Goal: Task Accomplishment & Management: Manage account settings

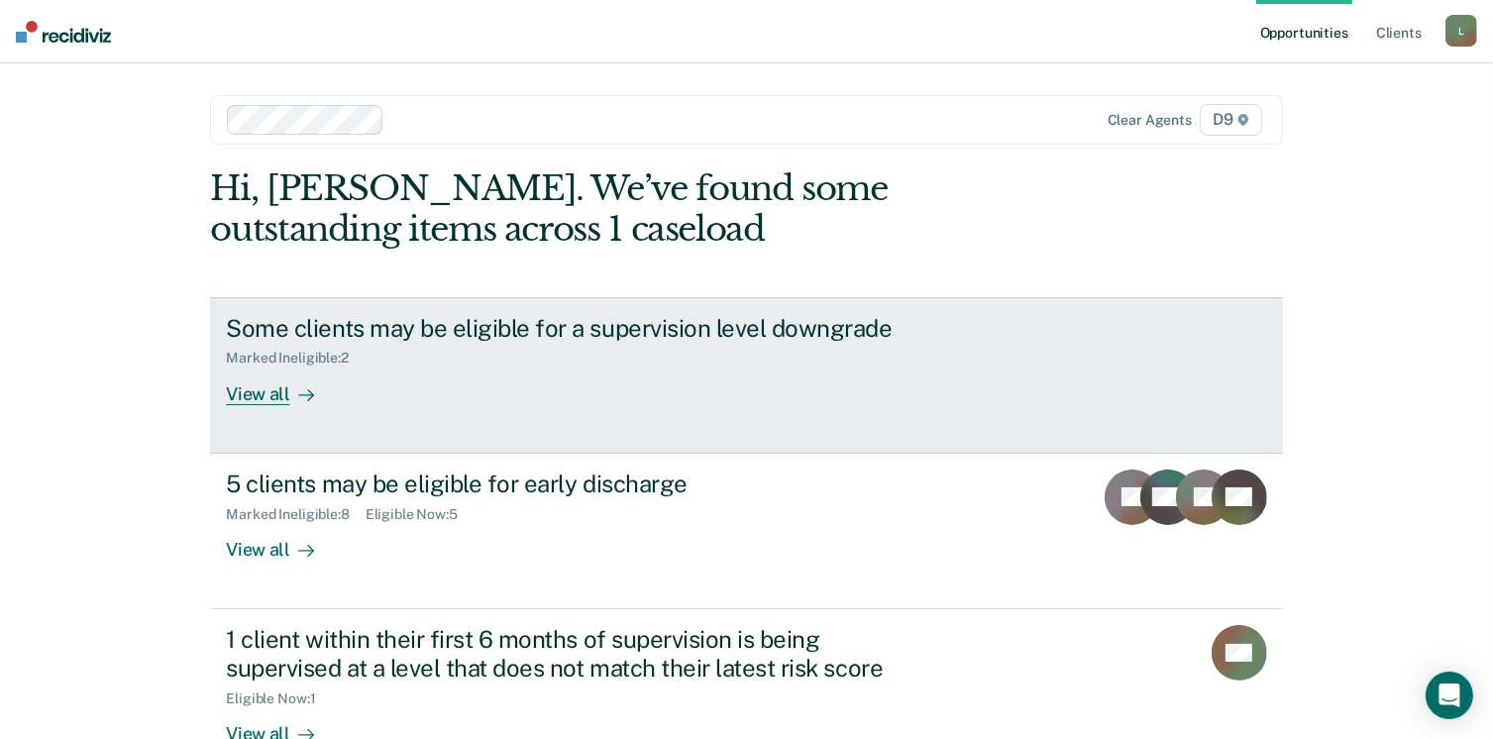
click at [246, 395] on div "View all" at bounding box center [281, 386] width 111 height 39
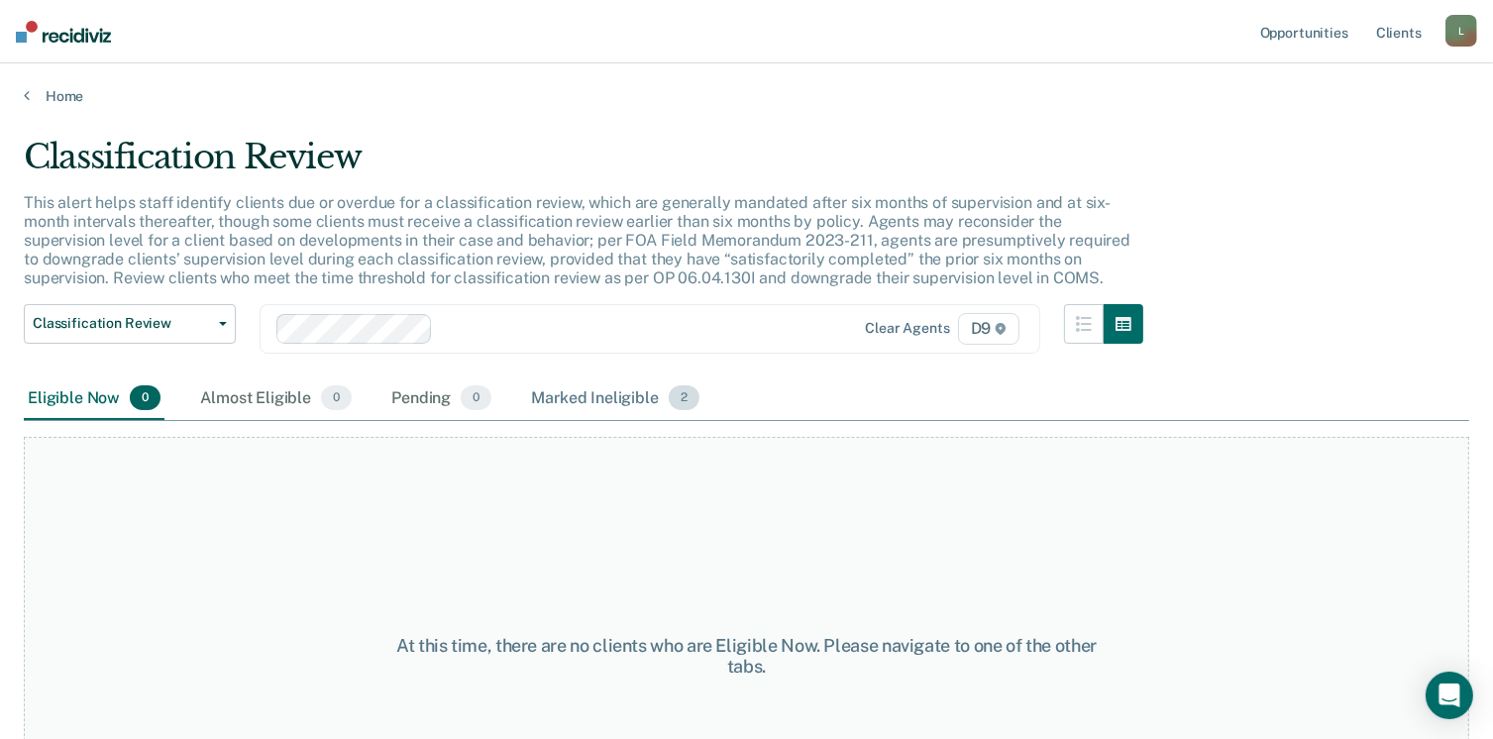
click at [570, 394] on div "Marked Ineligible 2" at bounding box center [615, 399] width 176 height 44
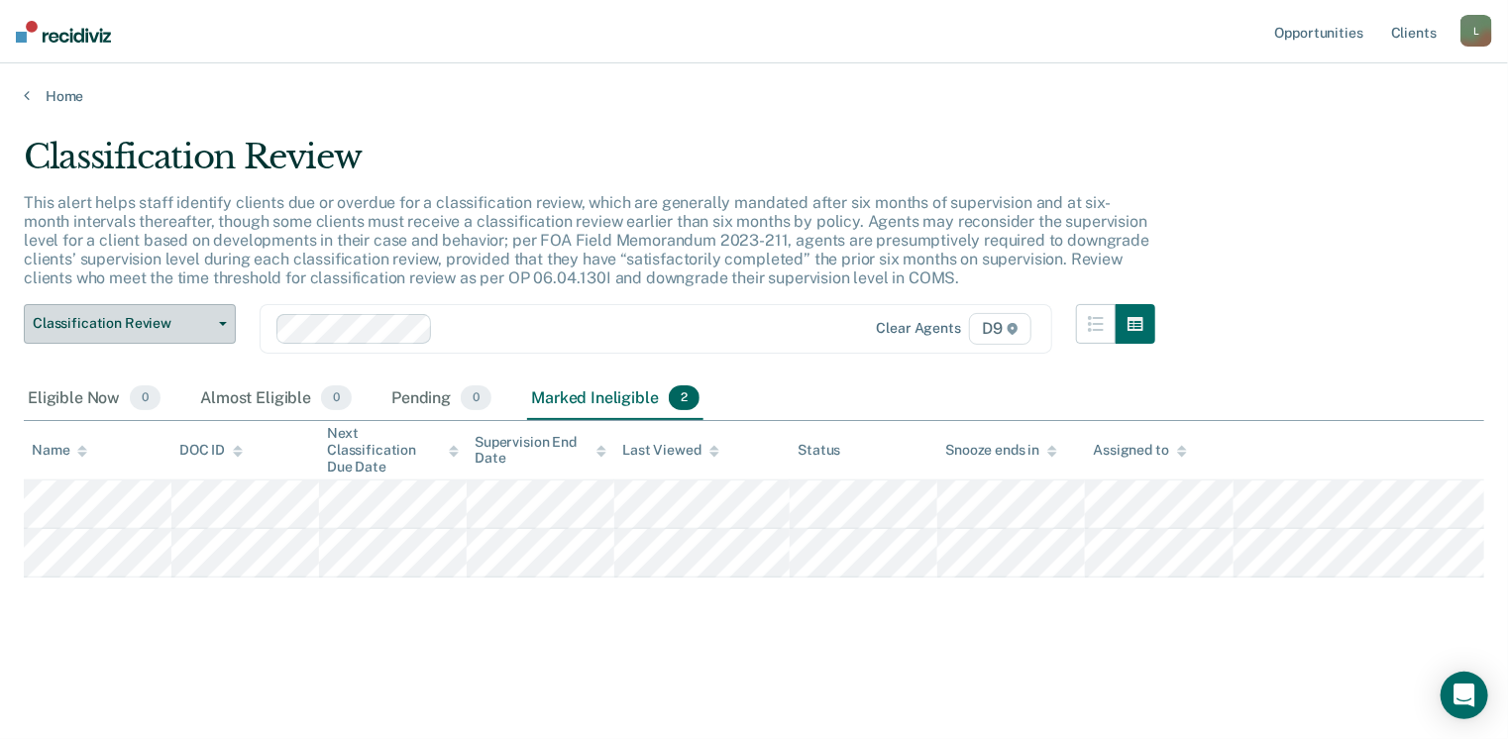
click at [175, 315] on span "Classification Review" at bounding box center [122, 323] width 178 height 17
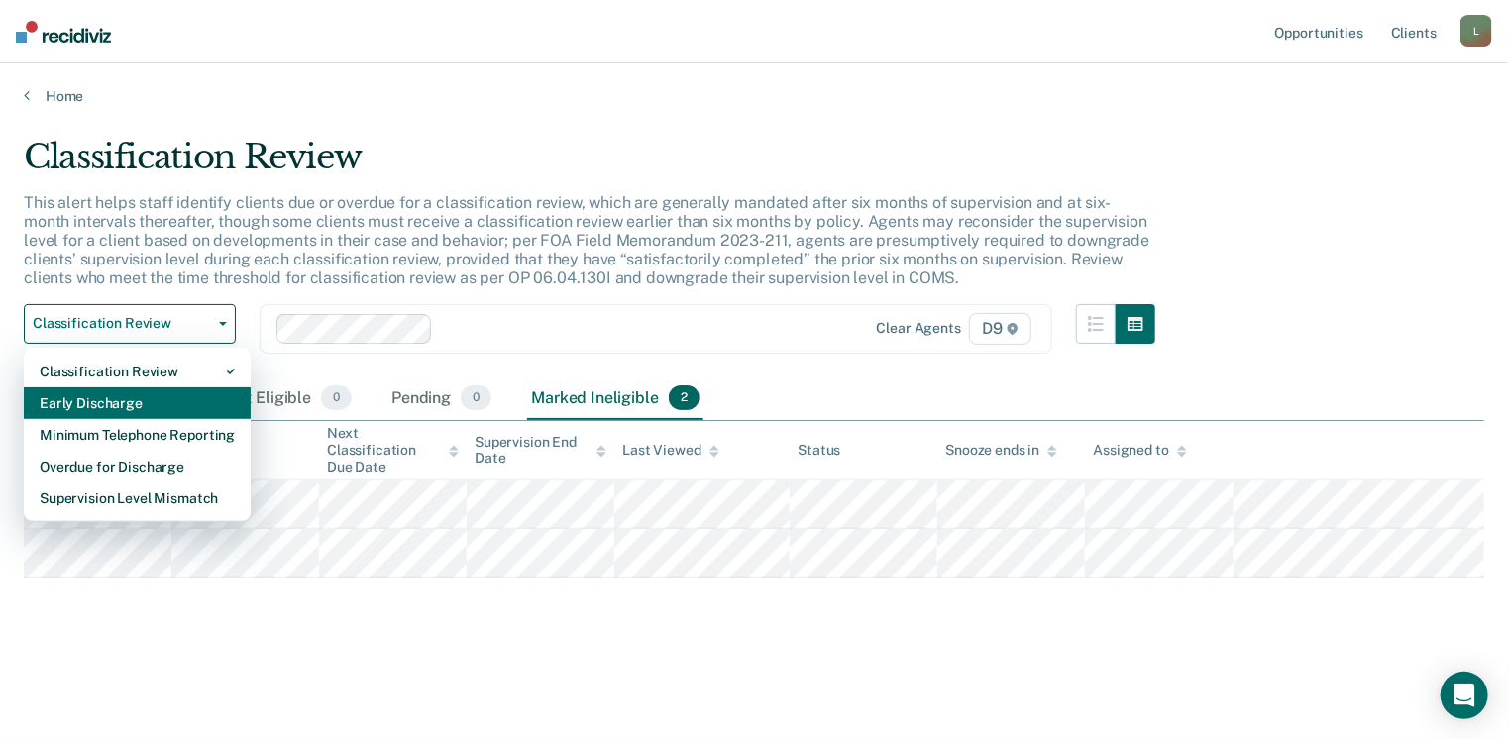
click at [111, 392] on div "Early Discharge" at bounding box center [137, 403] width 195 height 32
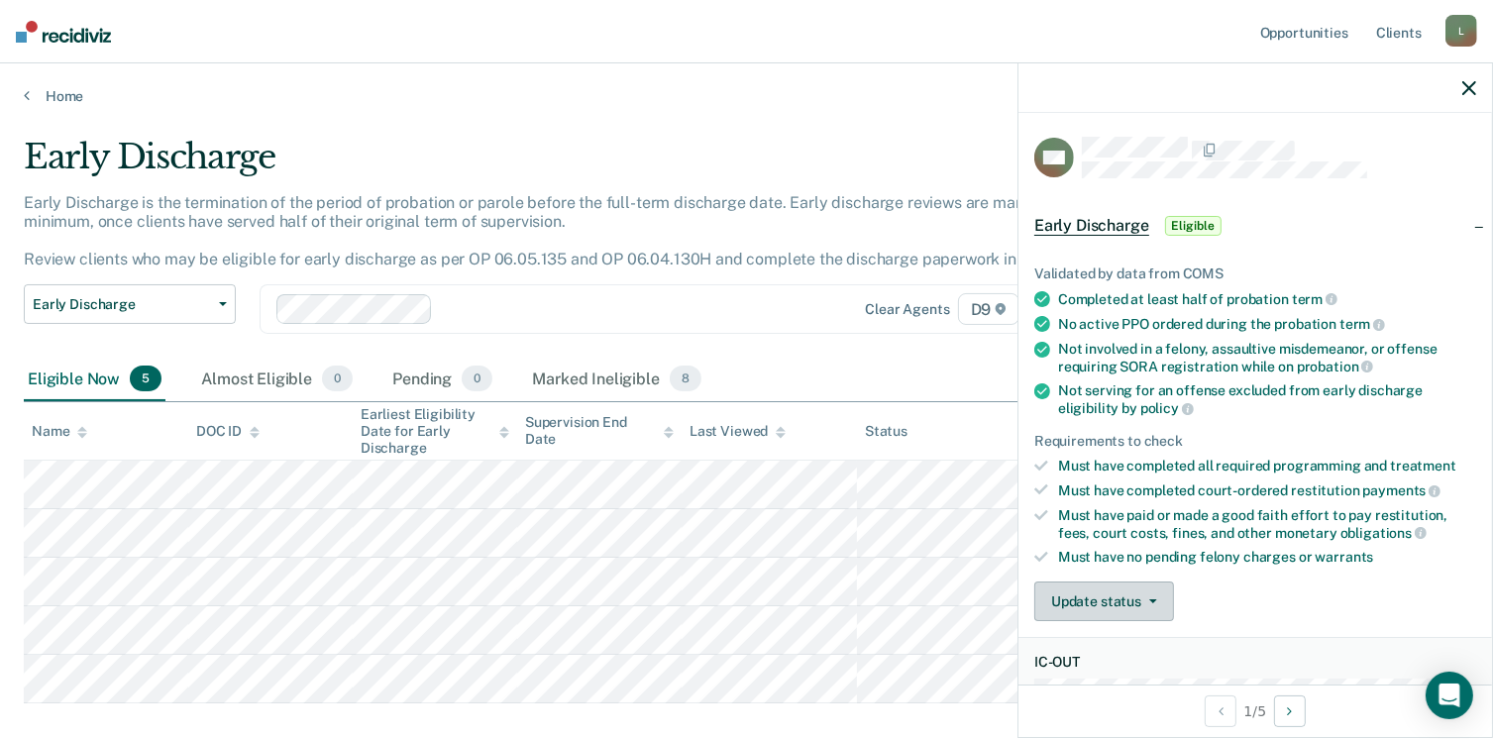
click at [1078, 602] on button "Update status" at bounding box center [1104, 602] width 140 height 40
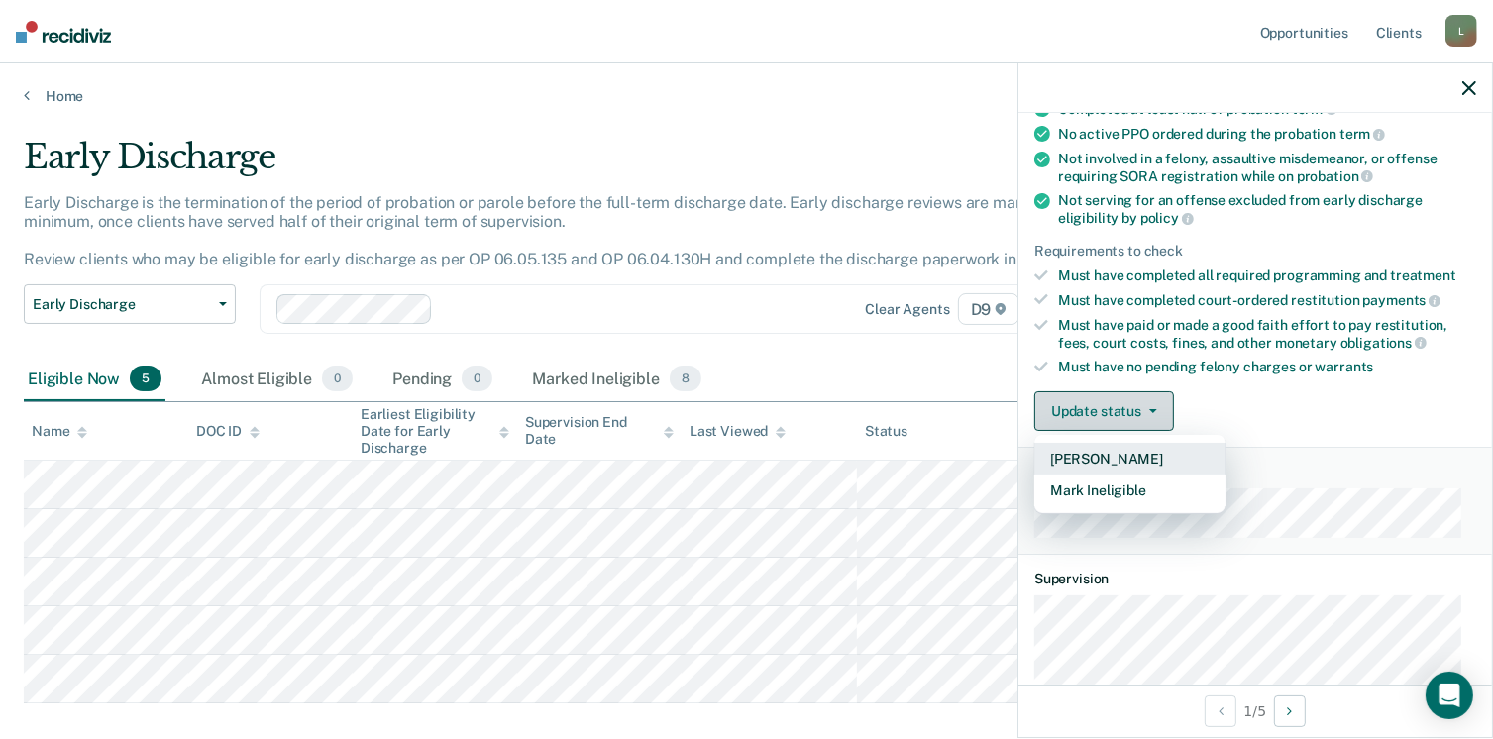
scroll to position [198, 0]
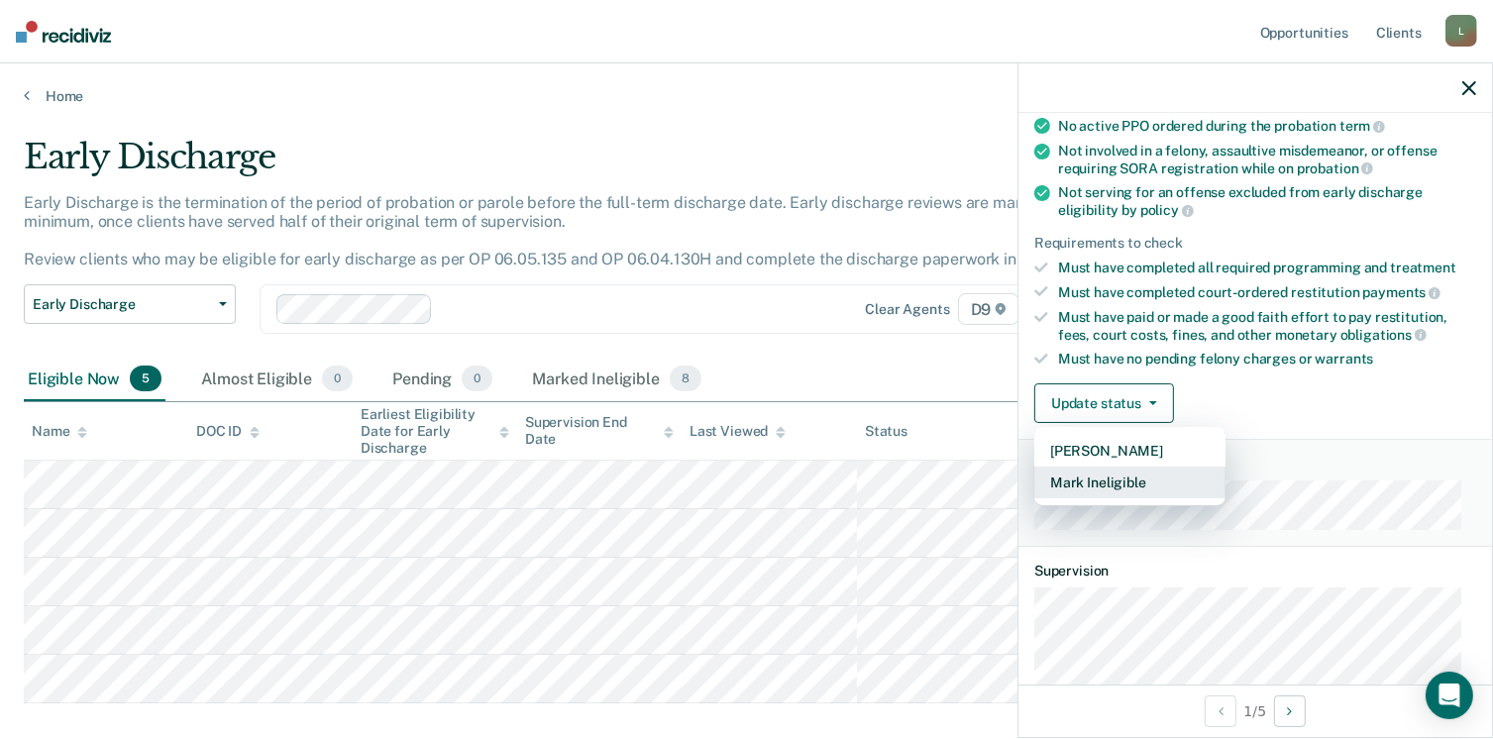
click at [1130, 480] on button "Mark Ineligible" at bounding box center [1129, 483] width 191 height 32
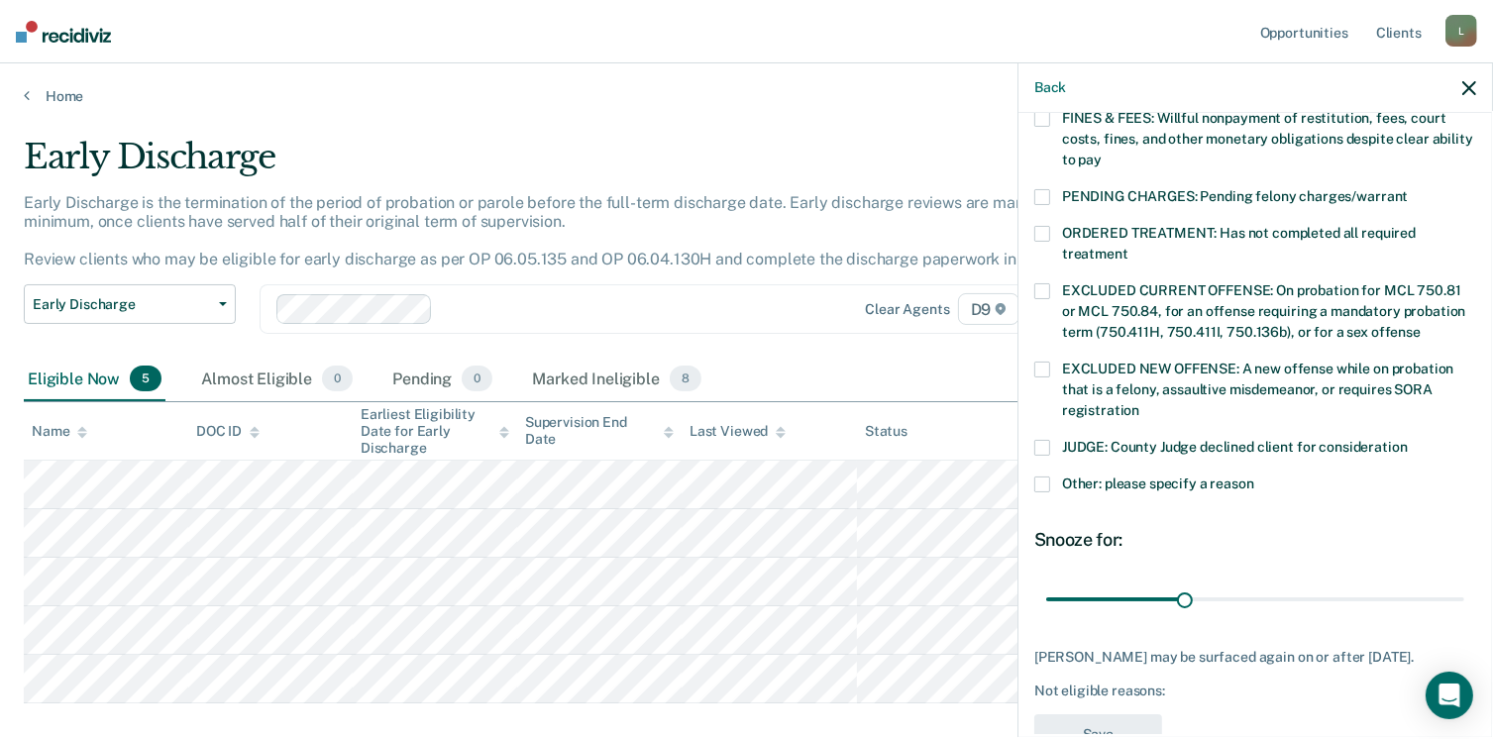
scroll to position [594, 0]
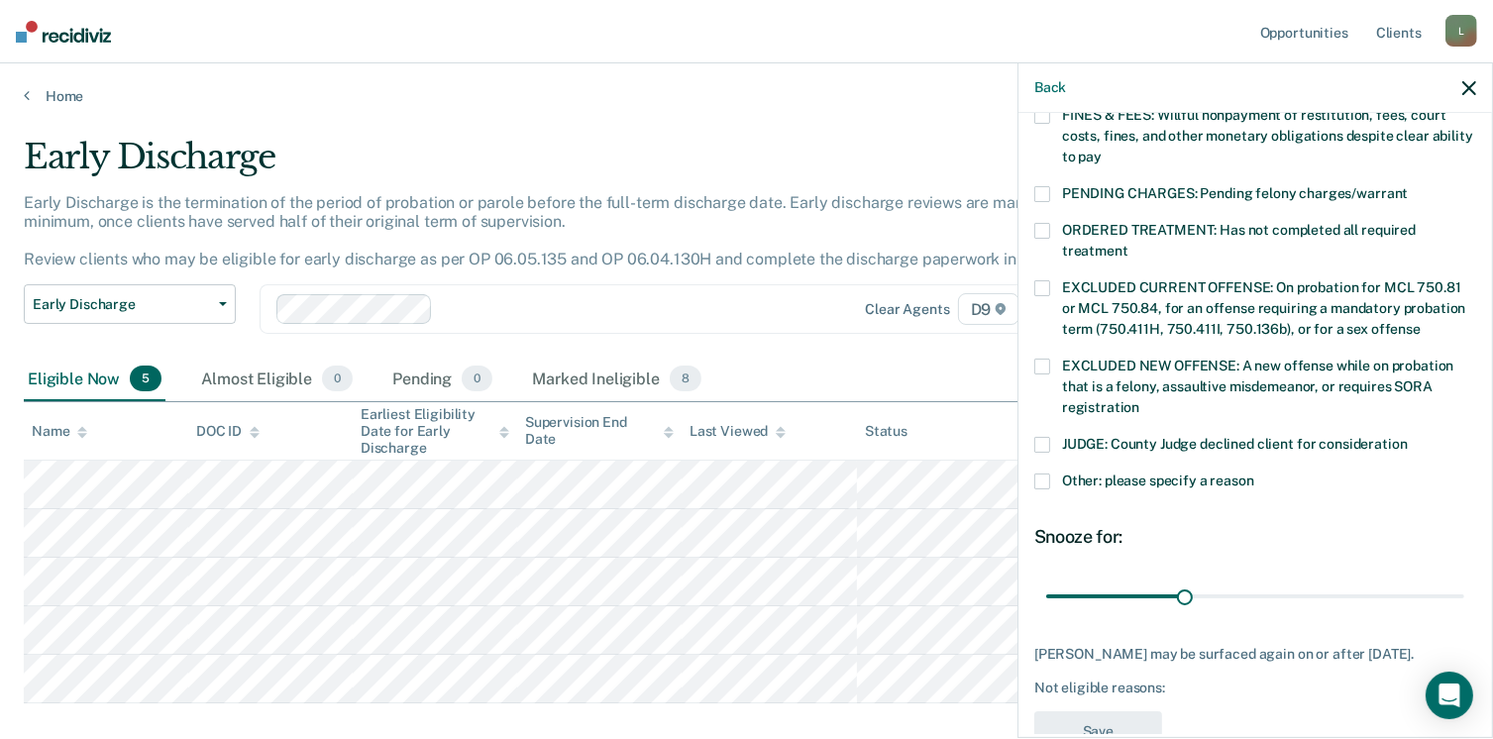
click at [1043, 437] on span at bounding box center [1042, 445] width 16 height 16
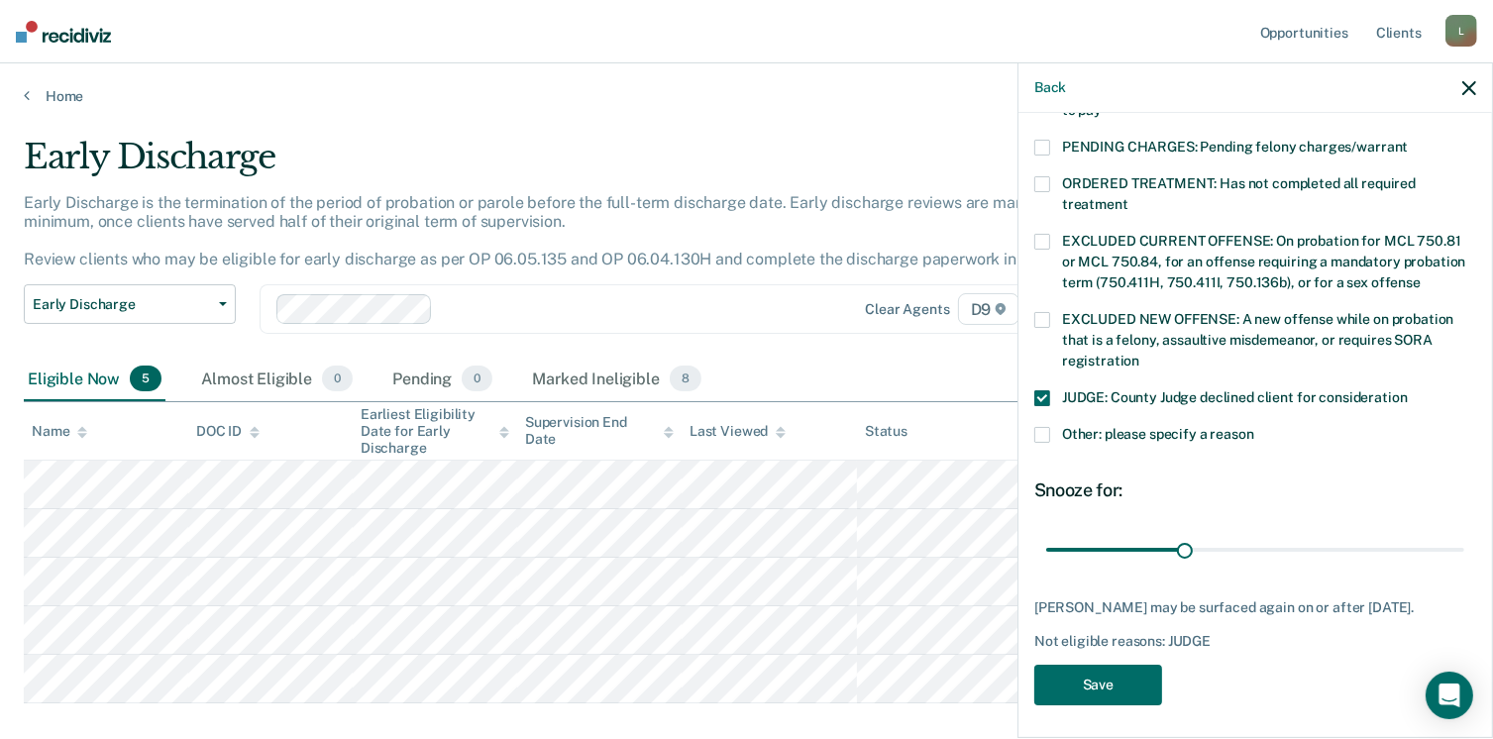
click at [1043, 427] on span at bounding box center [1042, 435] width 16 height 16
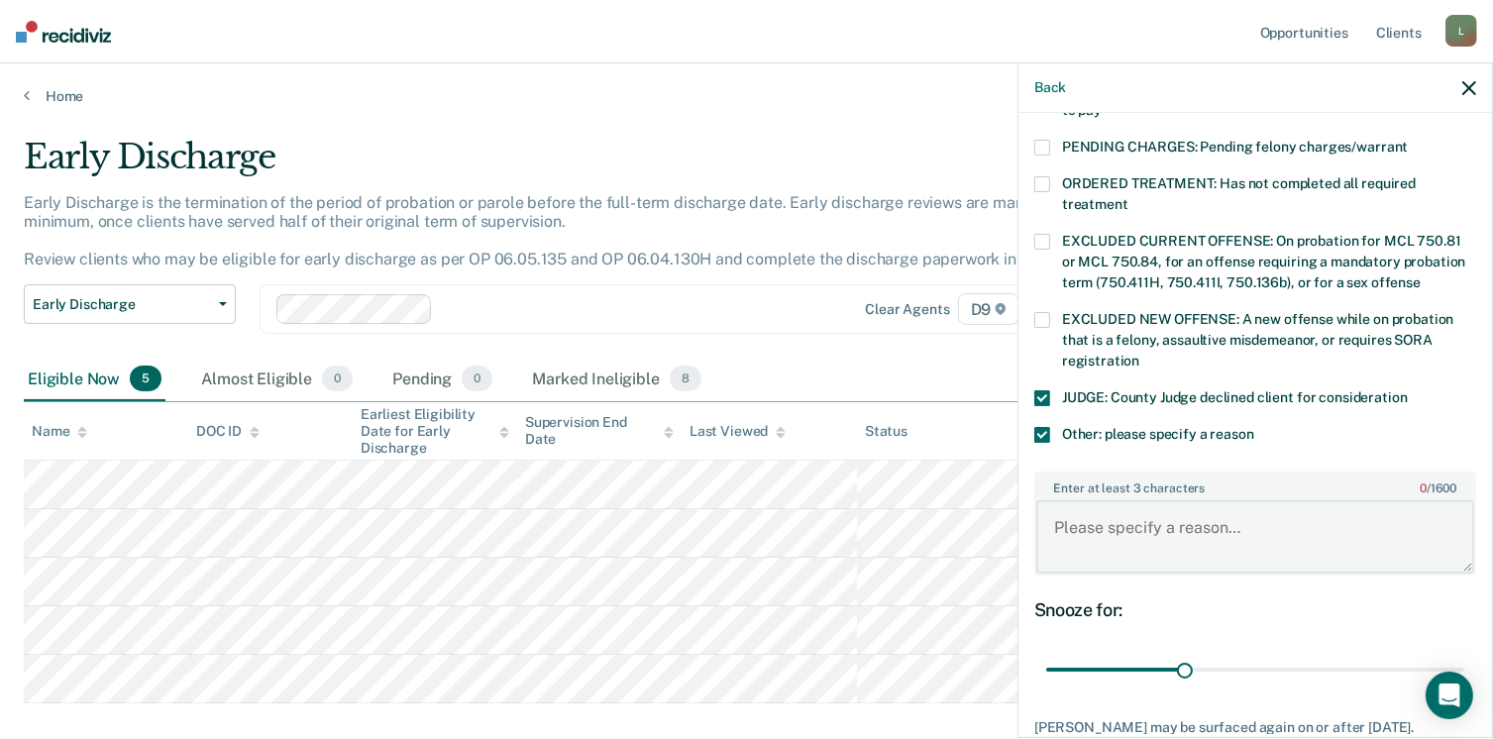
click at [1098, 500] on textarea "Enter at least 3 characters 0 / 1600" at bounding box center [1255, 536] width 438 height 73
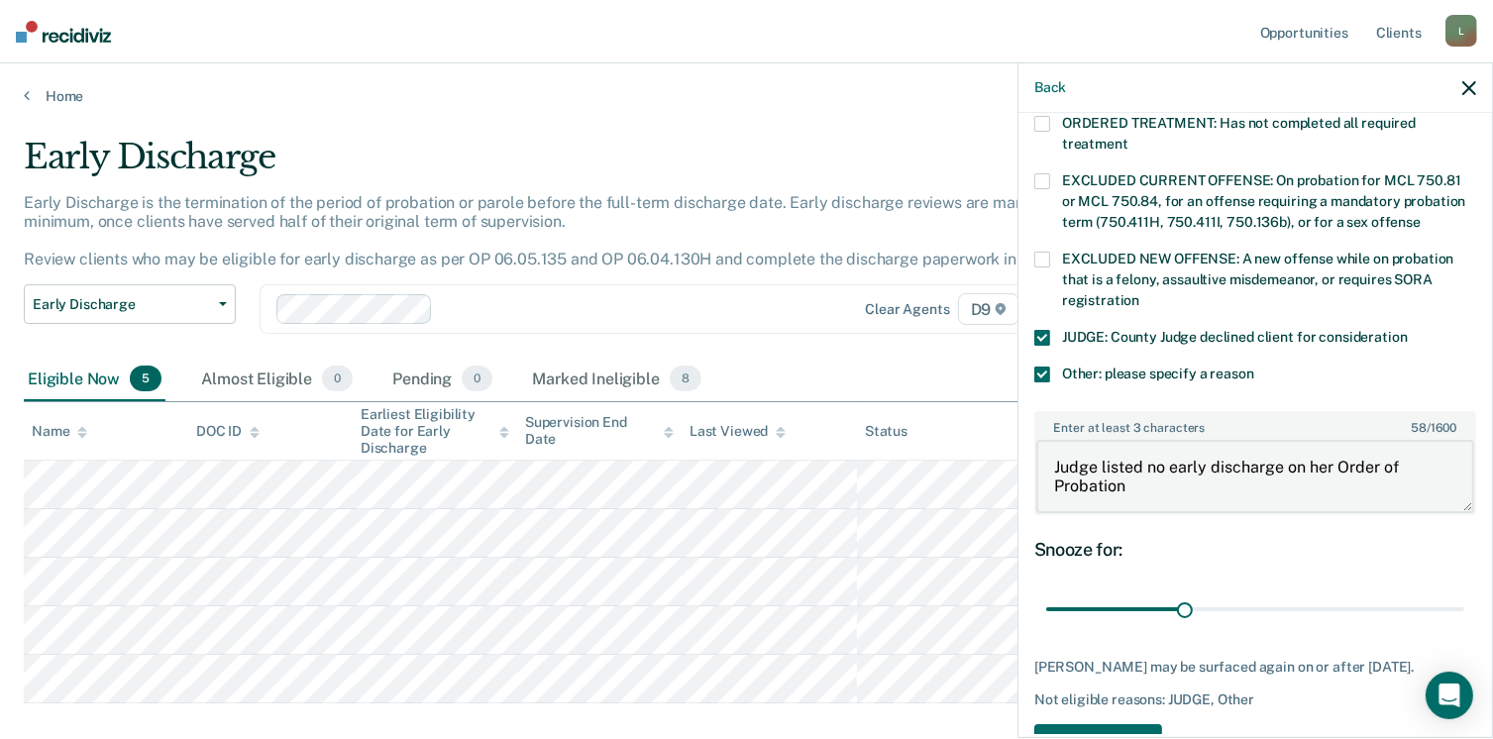
scroll to position [759, 0]
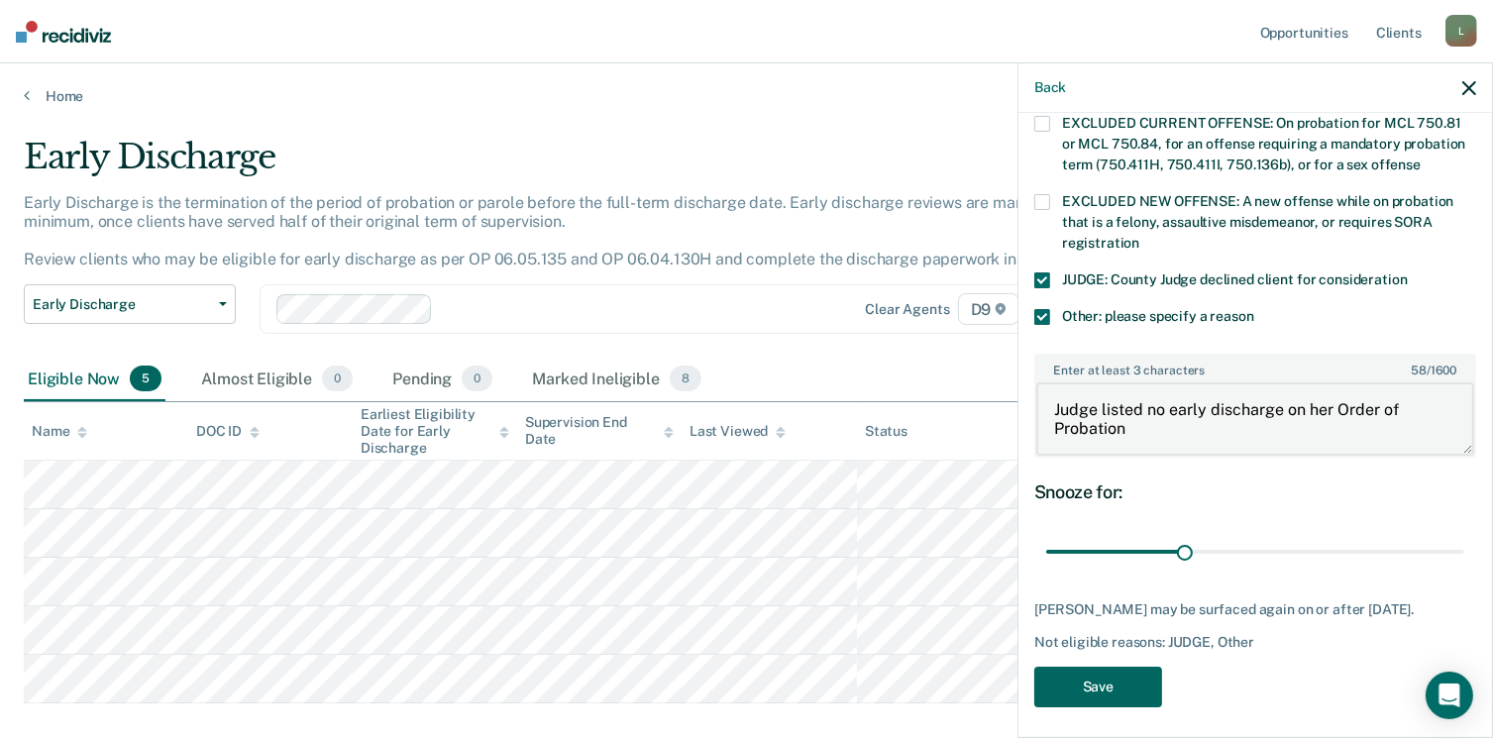
type textarea "Judge listed no early discharge on her Order of Probation"
click at [1096, 687] on button "Save" at bounding box center [1098, 687] width 128 height 41
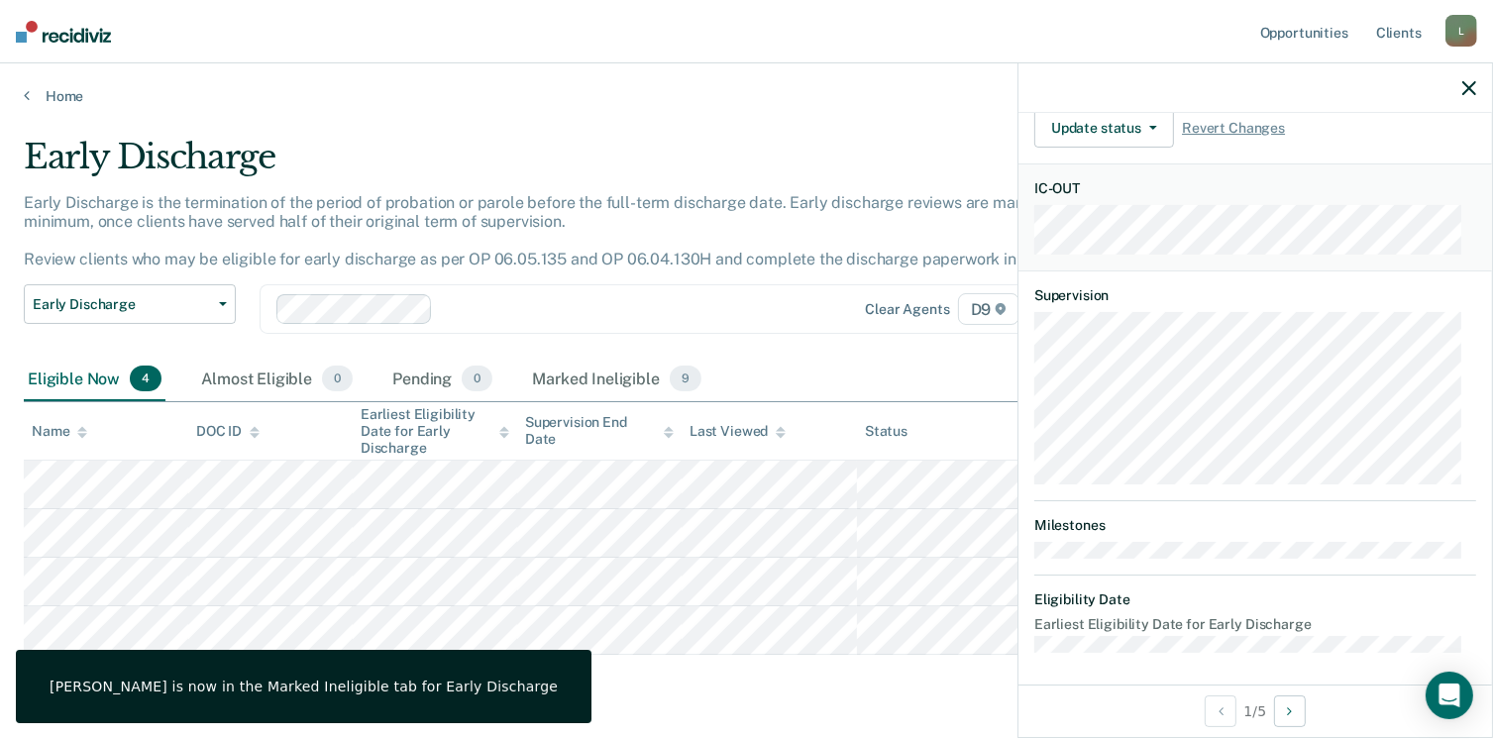
scroll to position [407, 0]
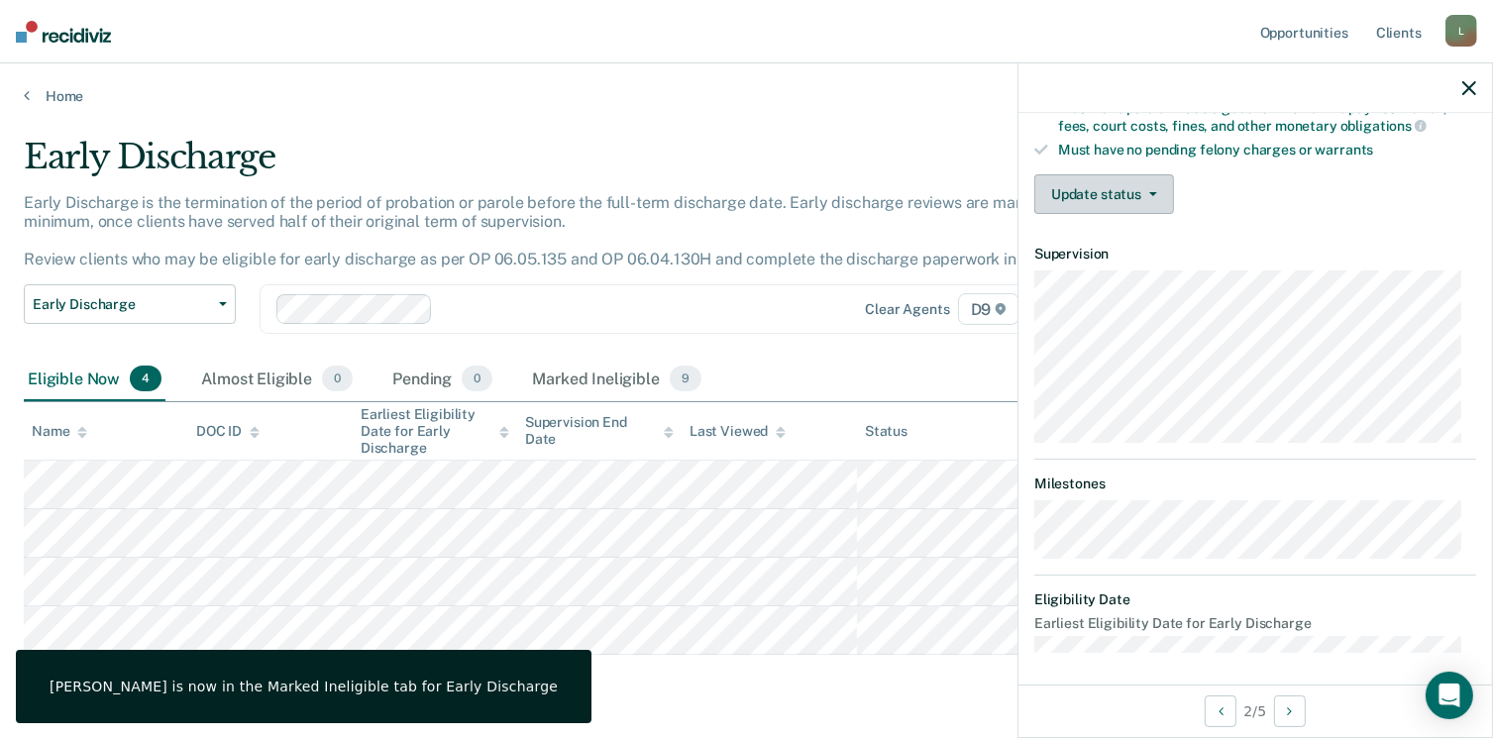
click at [1138, 187] on button "Update status" at bounding box center [1104, 194] width 140 height 40
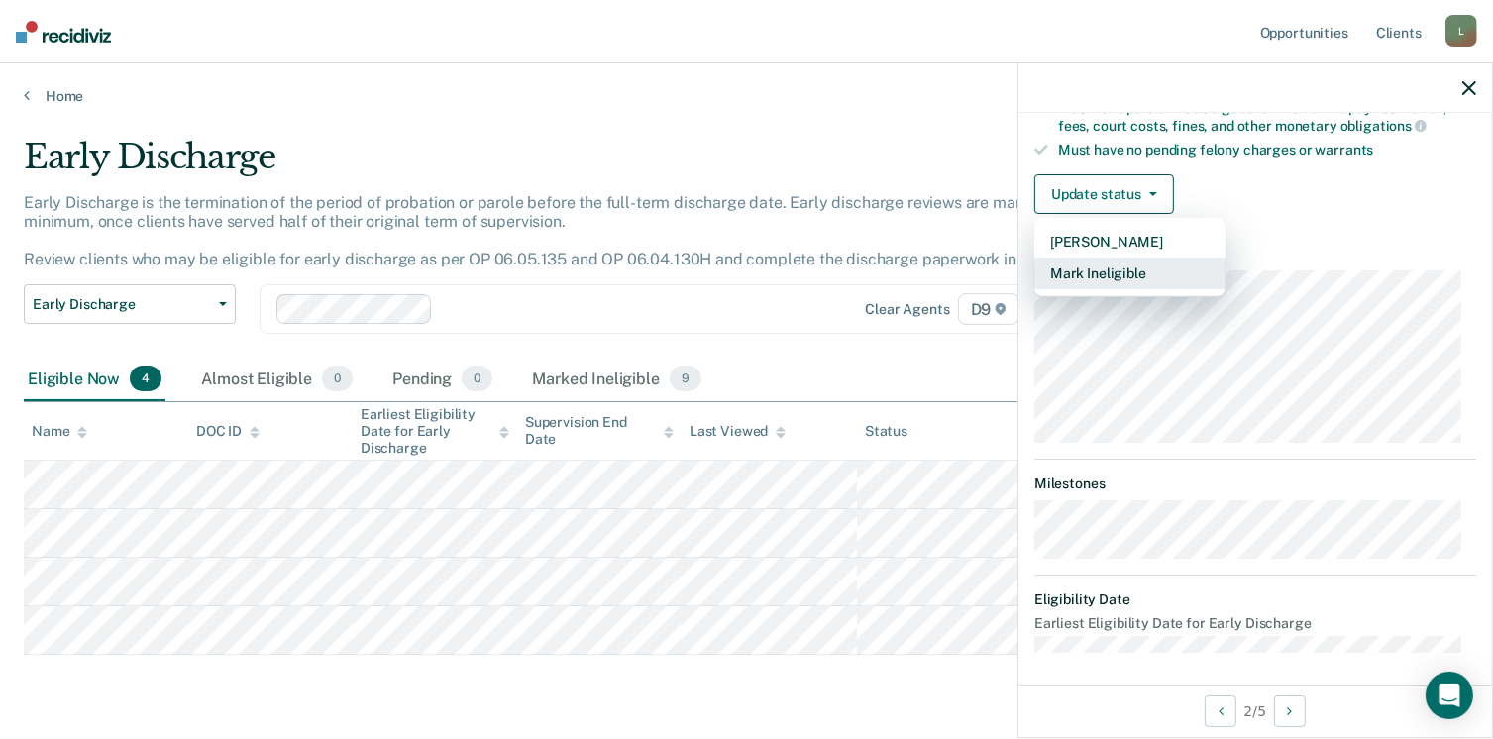
click at [1106, 280] on button "Mark Ineligible" at bounding box center [1129, 274] width 191 height 32
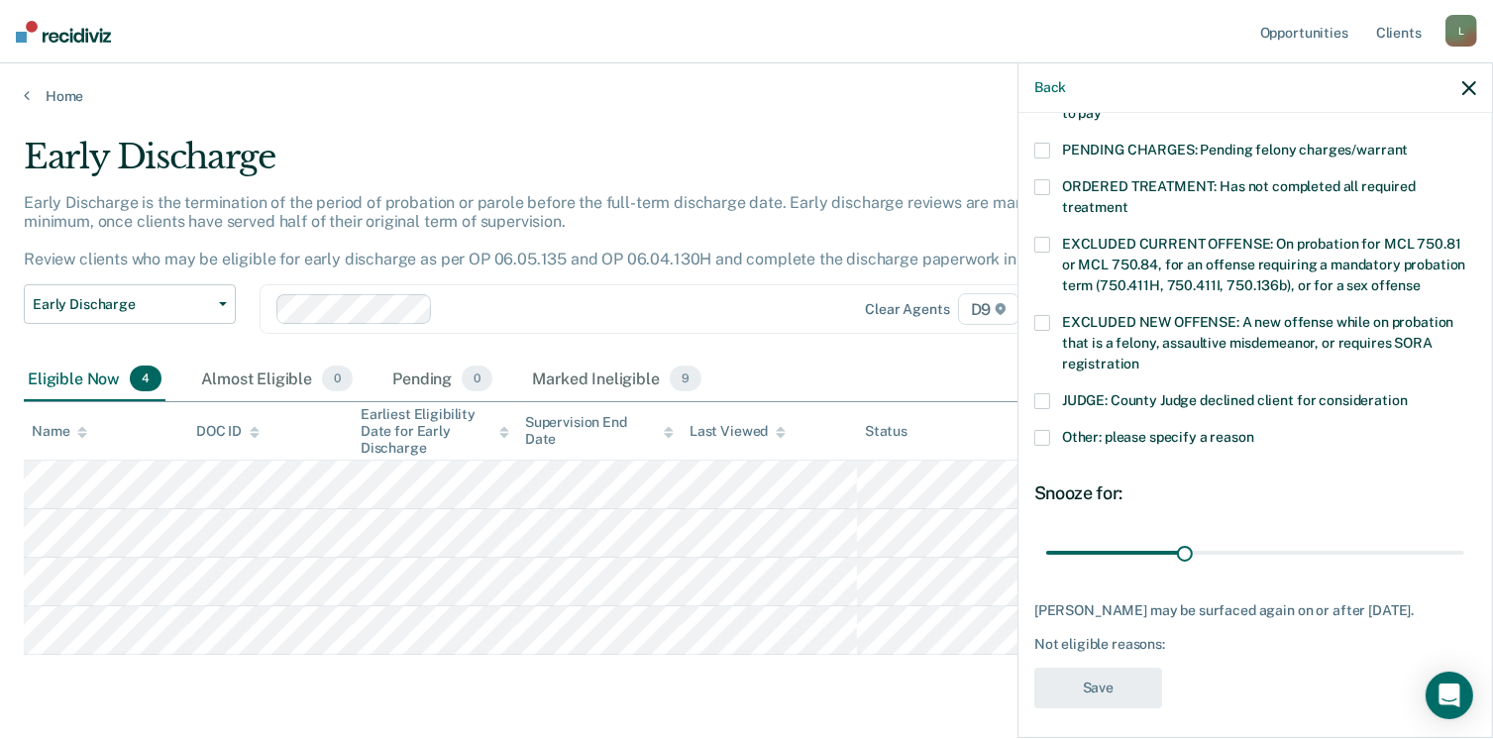
scroll to position [641, 0]
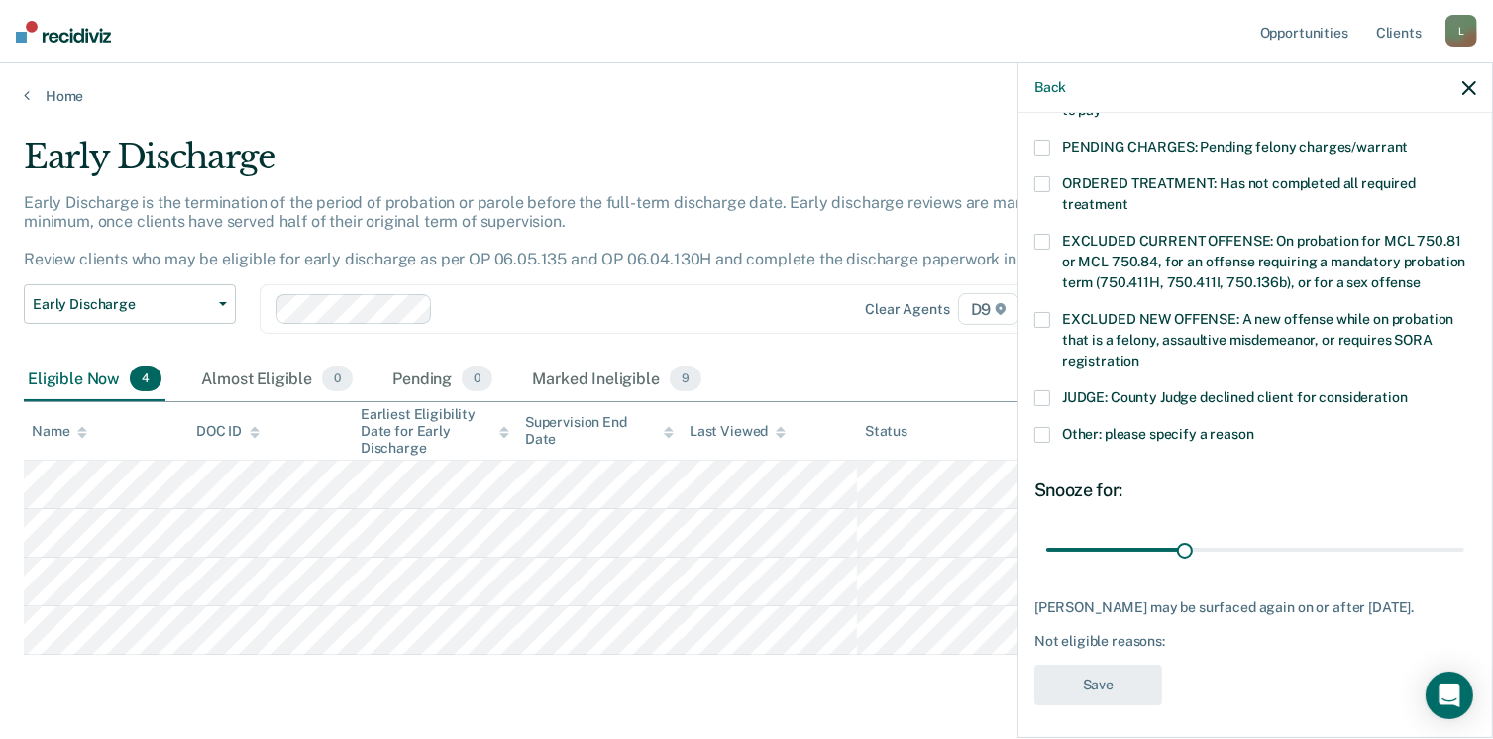
click at [1042, 402] on div "JUDGE: County Judge declined client for consideration" at bounding box center [1255, 408] width 442 height 37
click at [1043, 427] on span at bounding box center [1042, 435] width 16 height 16
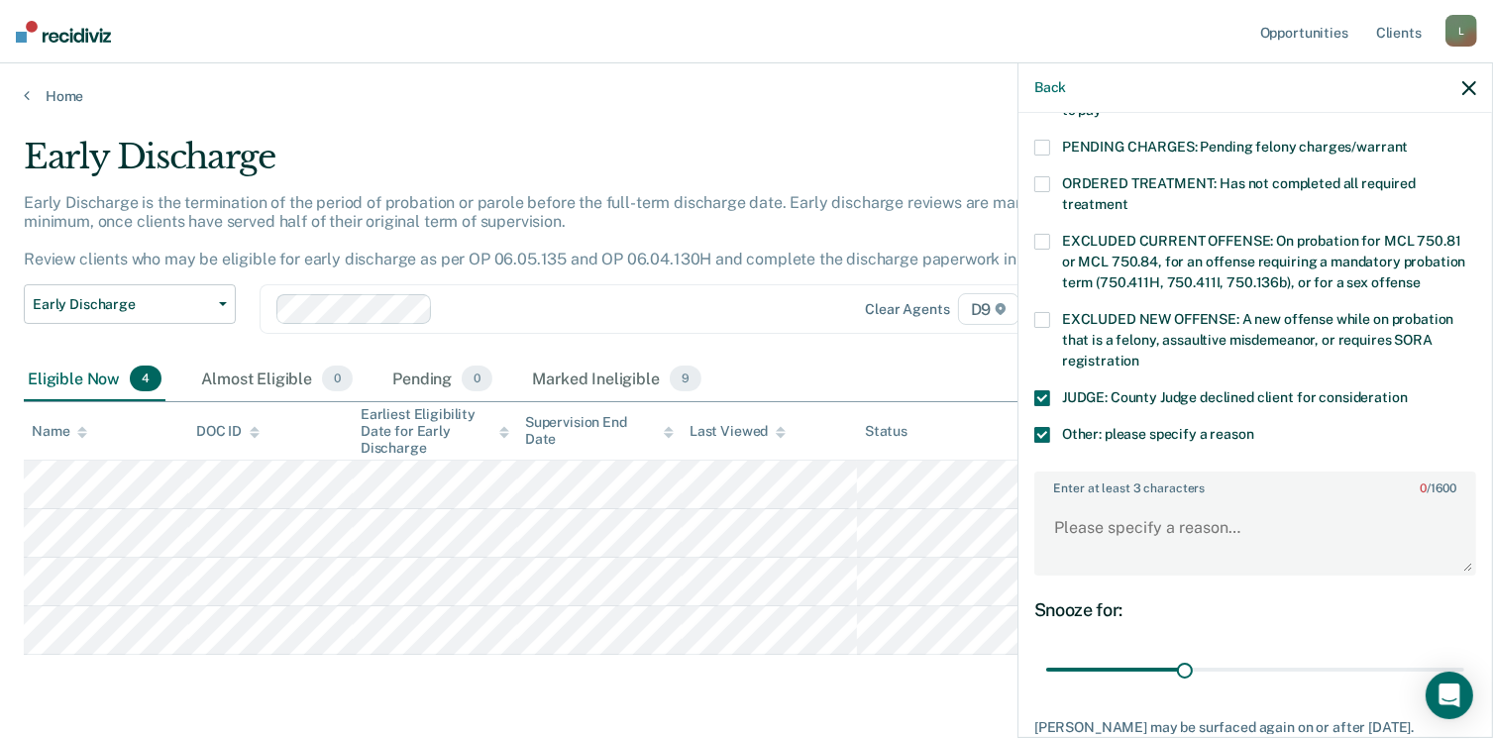
click at [1041, 390] on span at bounding box center [1042, 398] width 16 height 16
click at [1099, 500] on textarea "Enter at least 3 characters 0 / 1600" at bounding box center [1255, 536] width 438 height 73
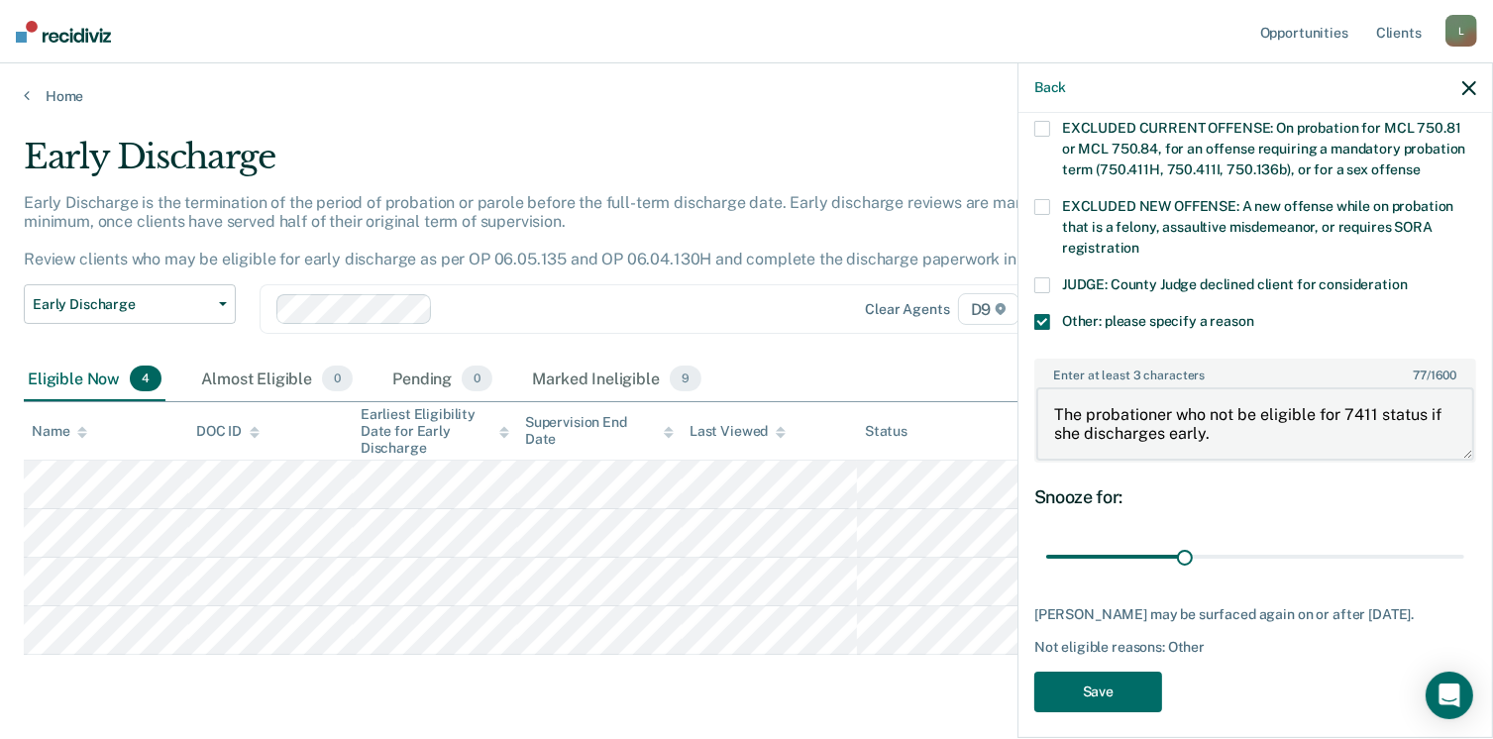
scroll to position [759, 0]
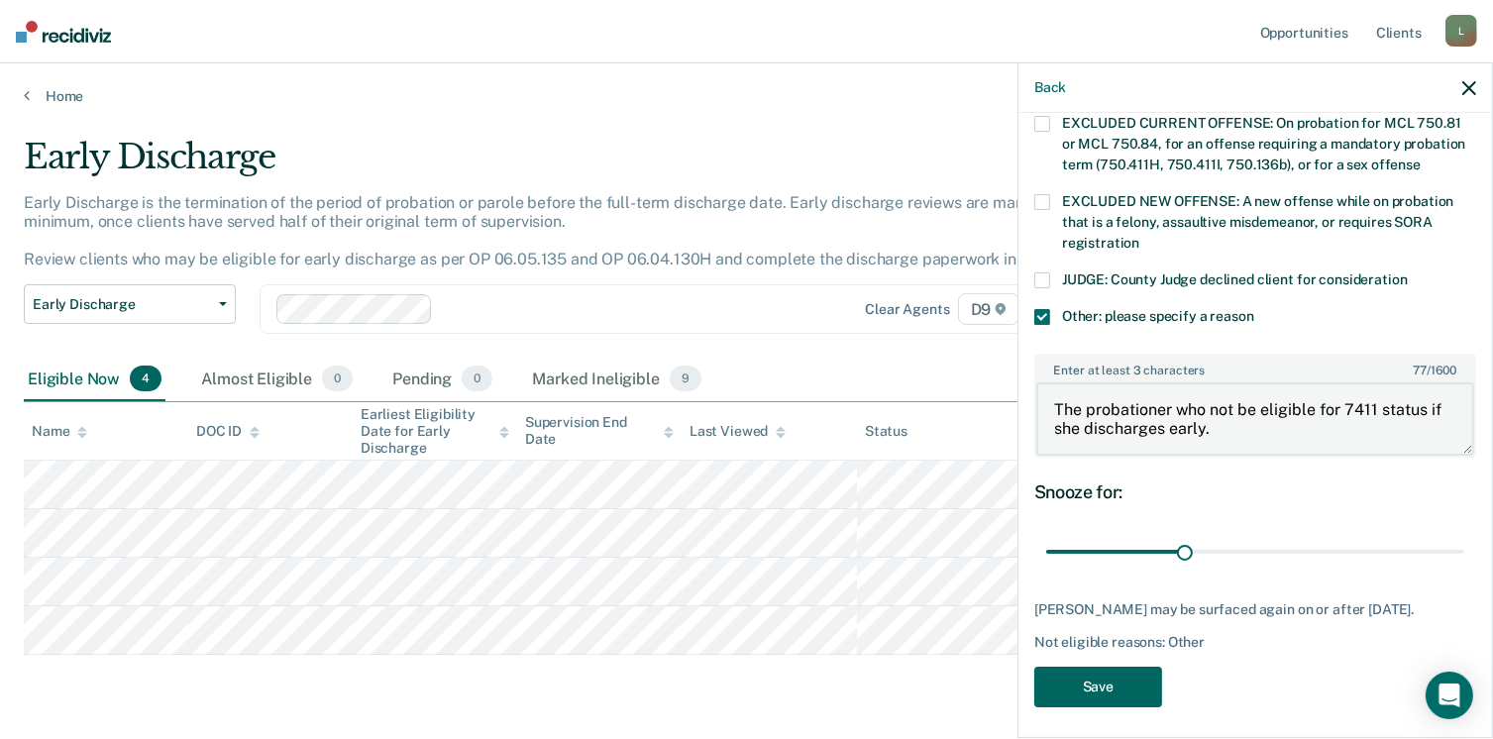
type textarea "The probationer who not be eligible for 7411 status if she discharges early."
click at [1096, 679] on button "Save" at bounding box center [1098, 687] width 128 height 41
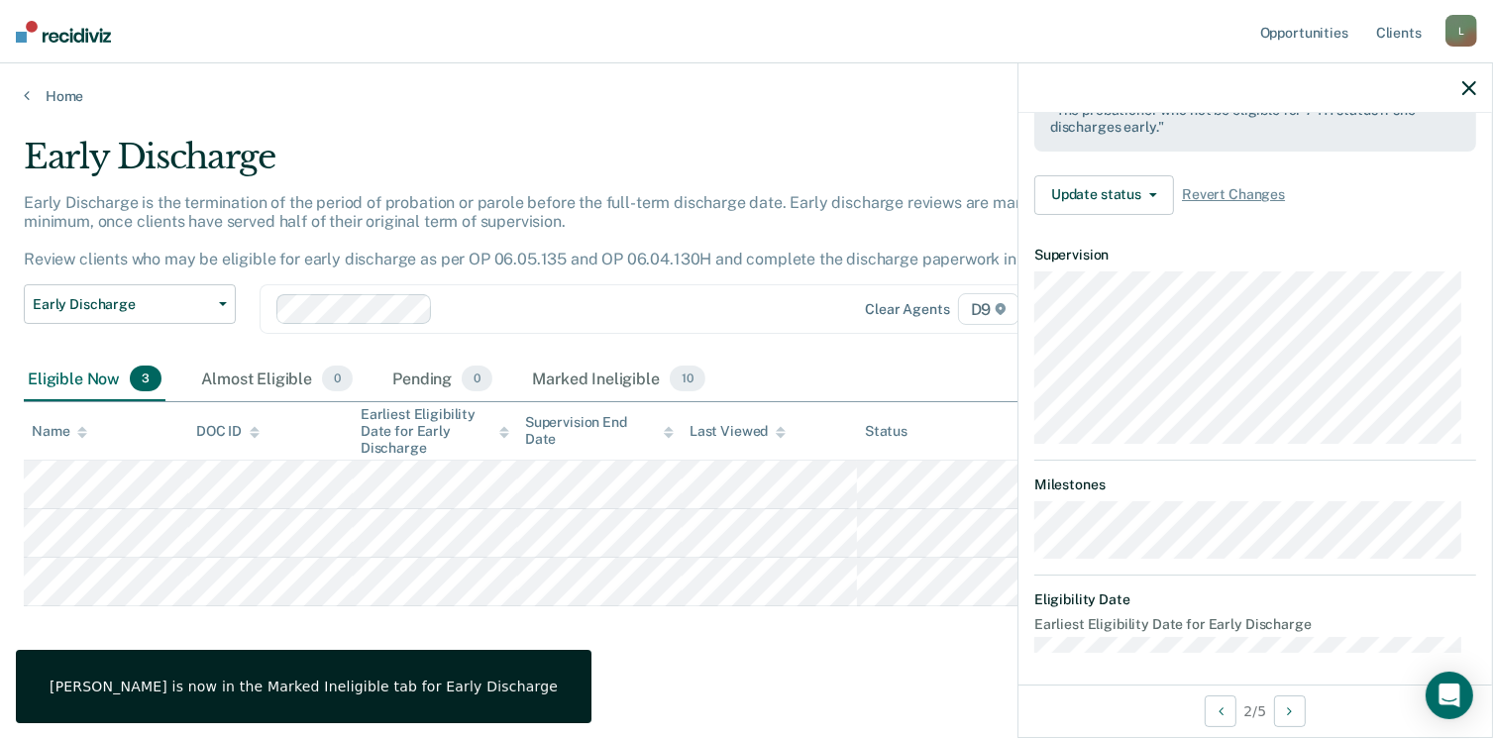
scroll to position [366, 0]
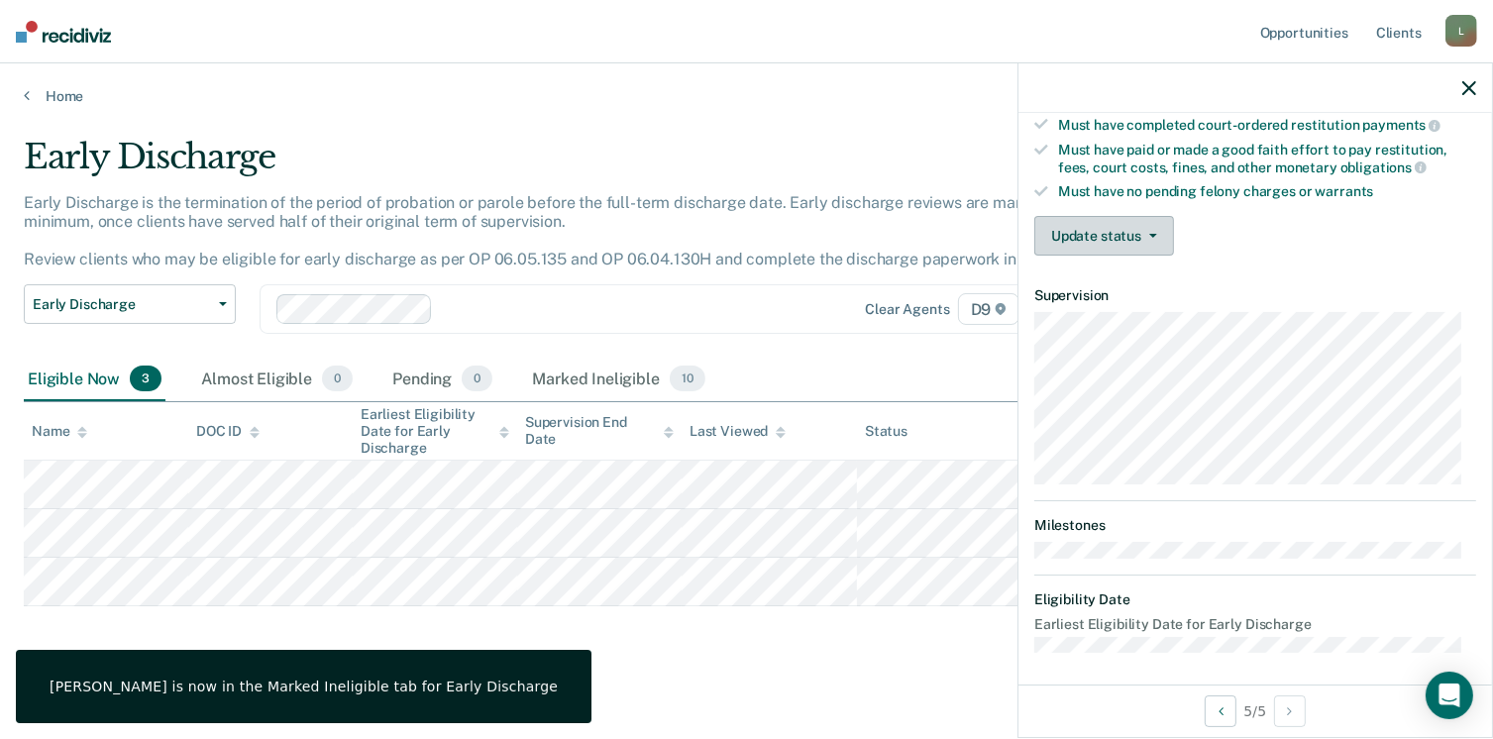
click at [1137, 226] on button "Update status" at bounding box center [1104, 236] width 140 height 40
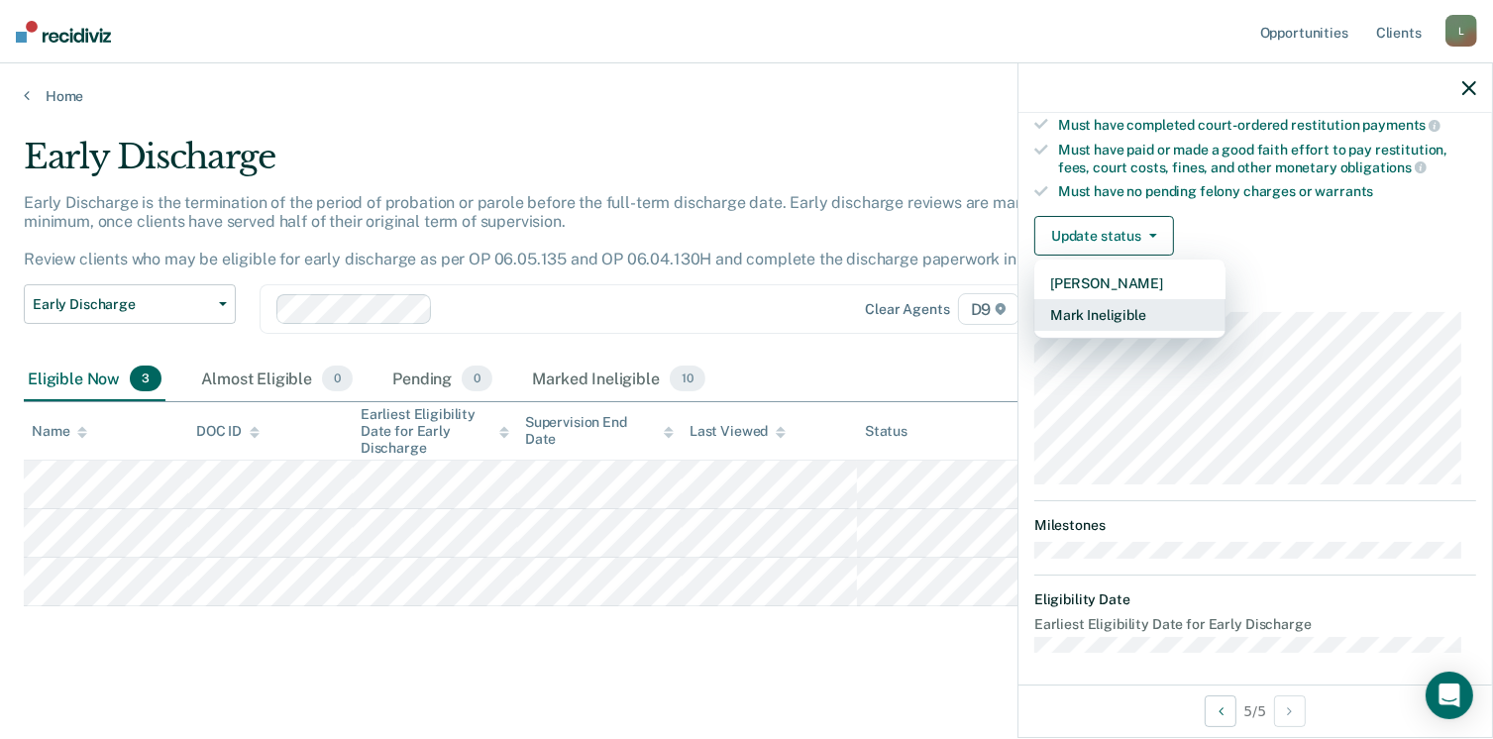
click at [1079, 305] on button "Mark Ineligible" at bounding box center [1129, 315] width 191 height 32
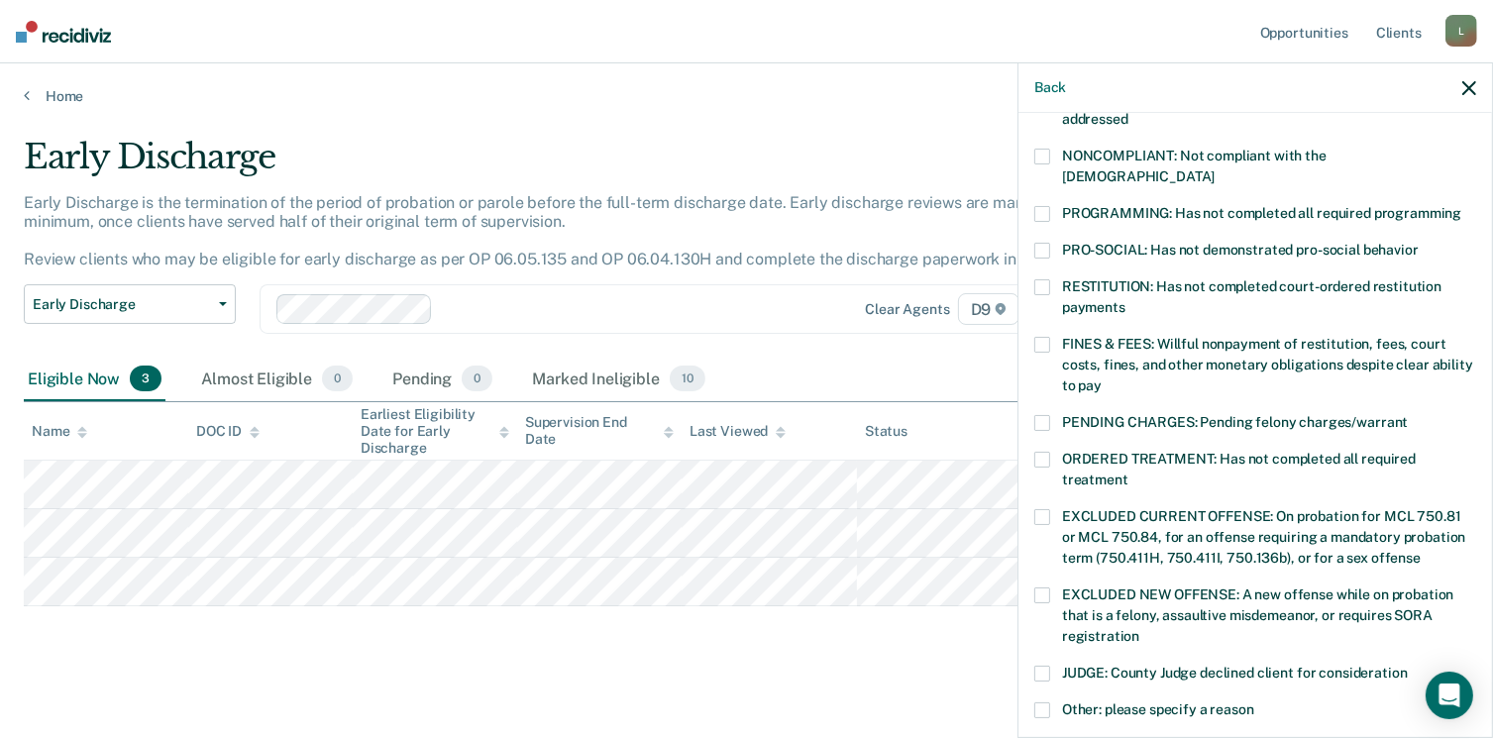
click at [1038, 452] on span at bounding box center [1042, 460] width 16 height 16
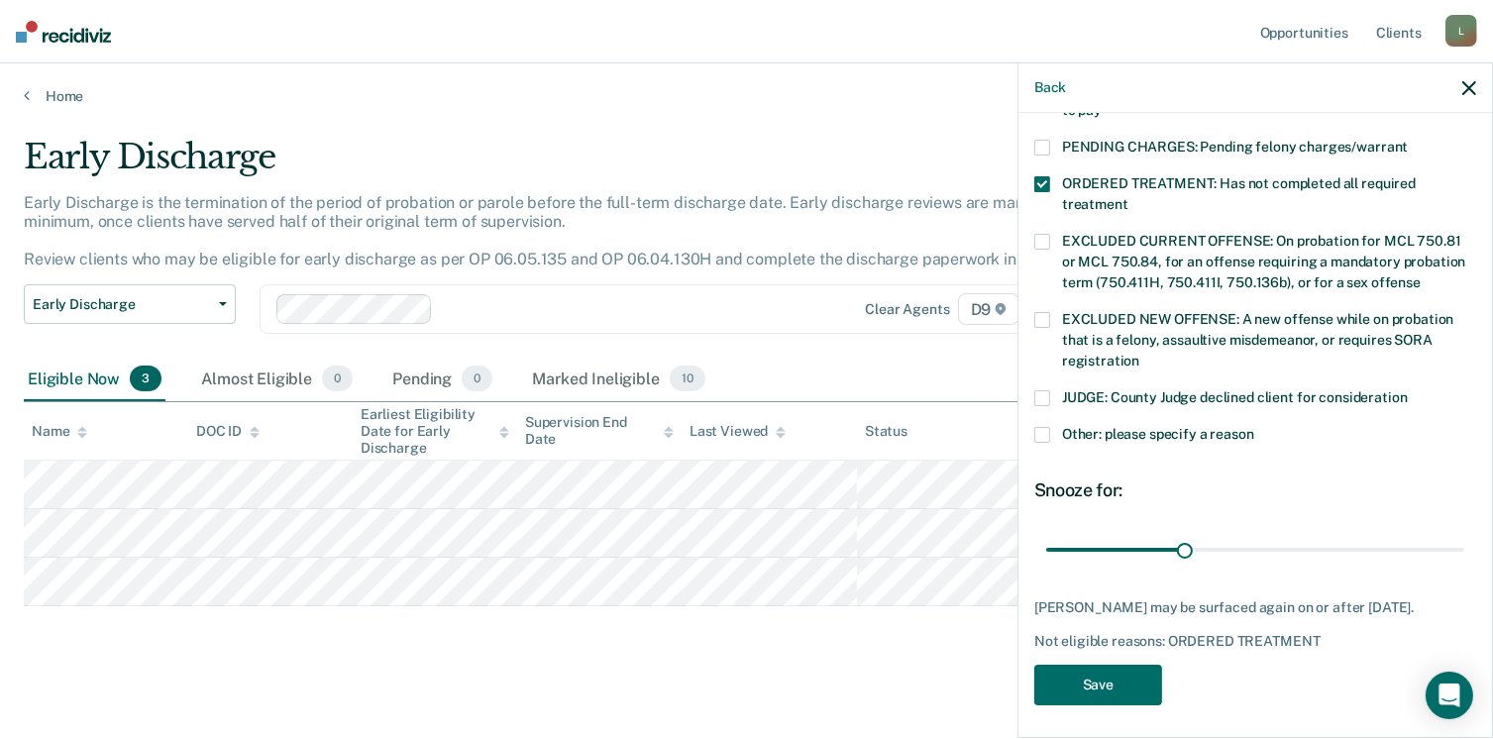
click at [1046, 427] on span at bounding box center [1042, 435] width 16 height 16
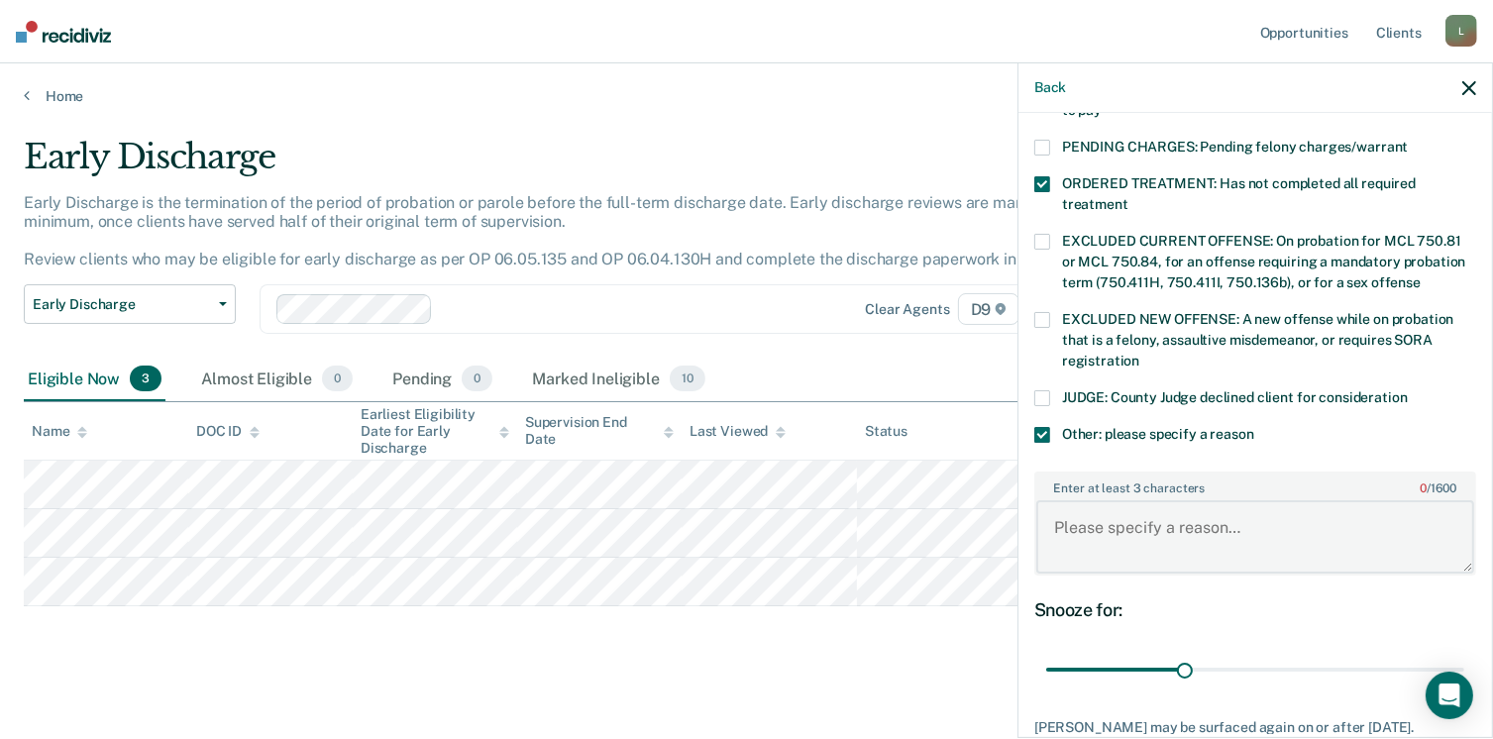
click at [1090, 500] on textarea "Enter at least 3 characters 0 / 1600" at bounding box center [1255, 536] width 438 height 73
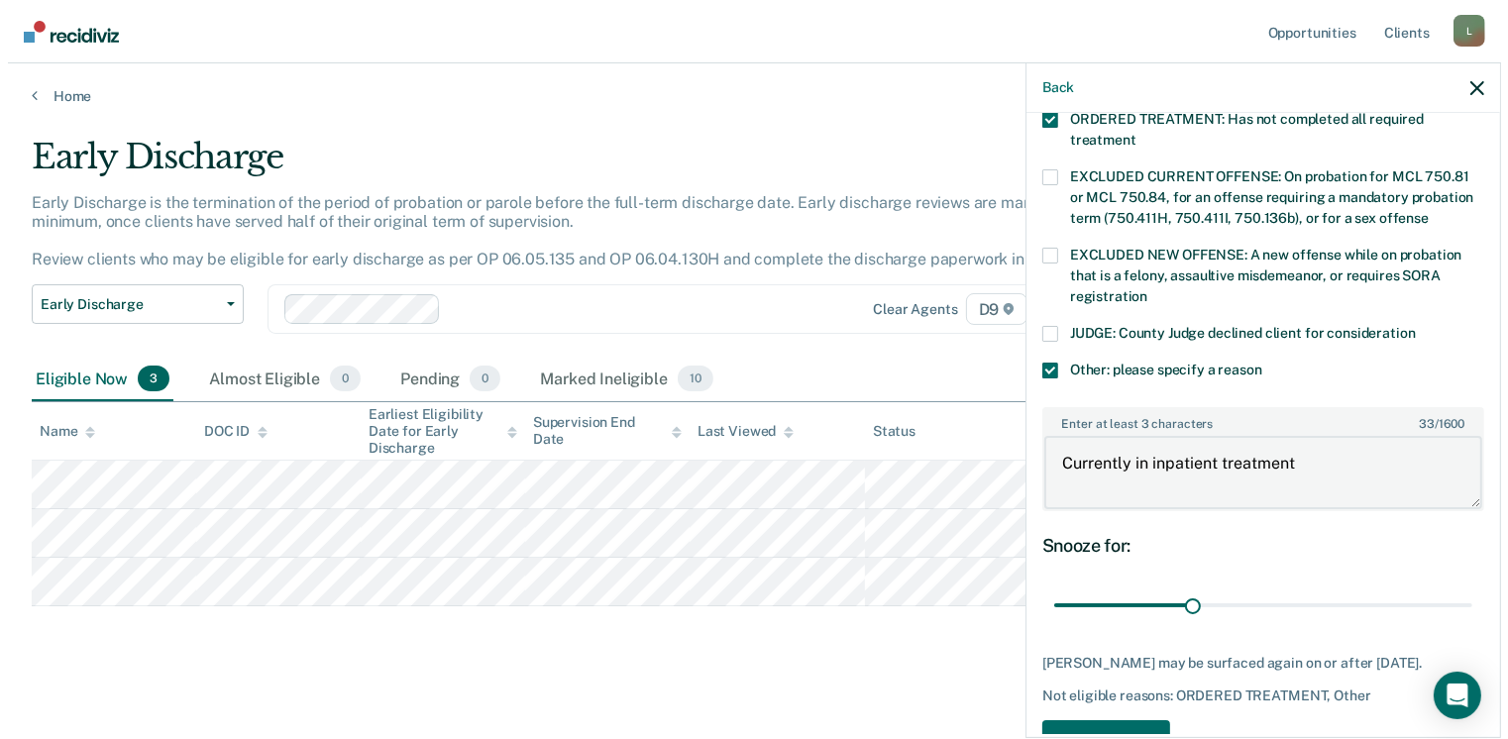
scroll to position [759, 0]
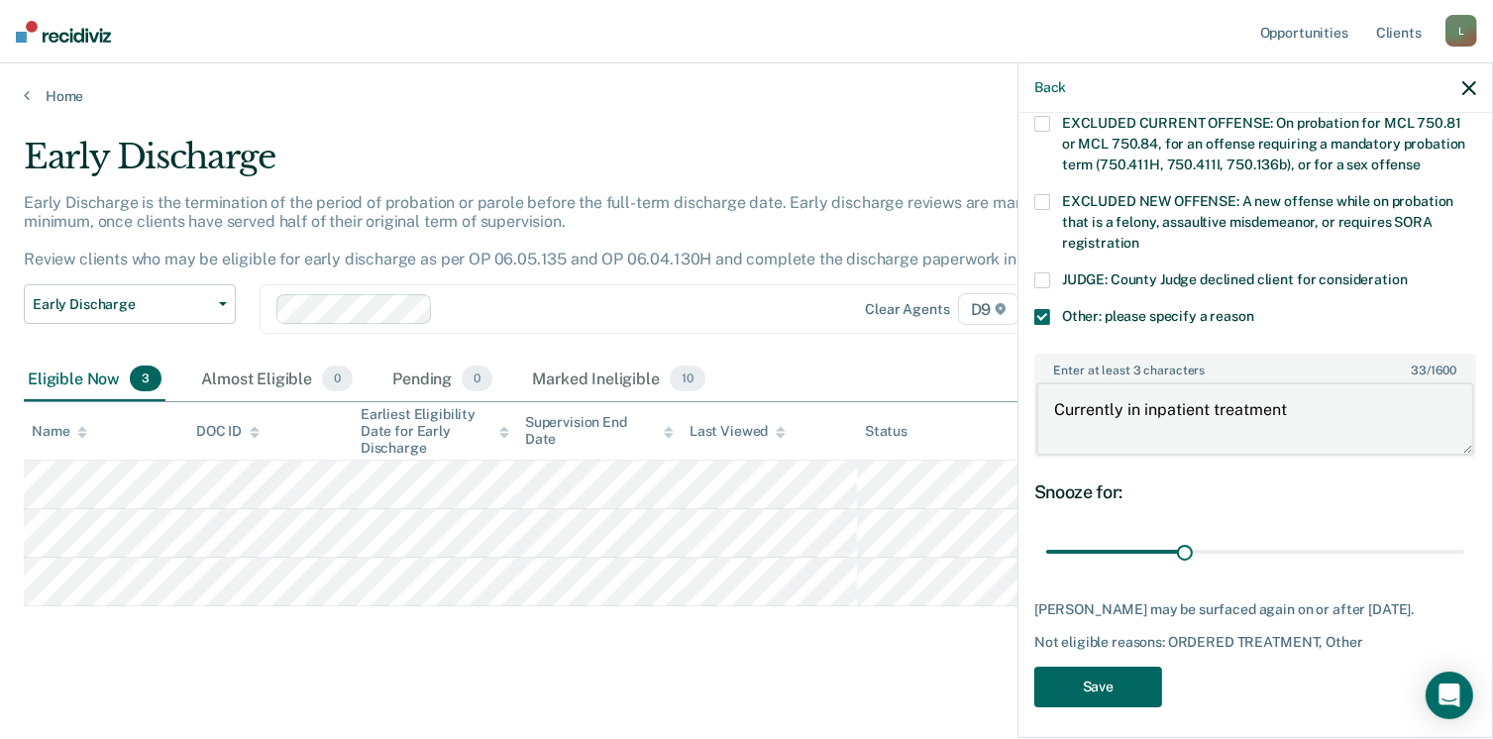
type textarea "Currently in inpatient treatment"
click at [1094, 686] on button "Save" at bounding box center [1098, 687] width 128 height 41
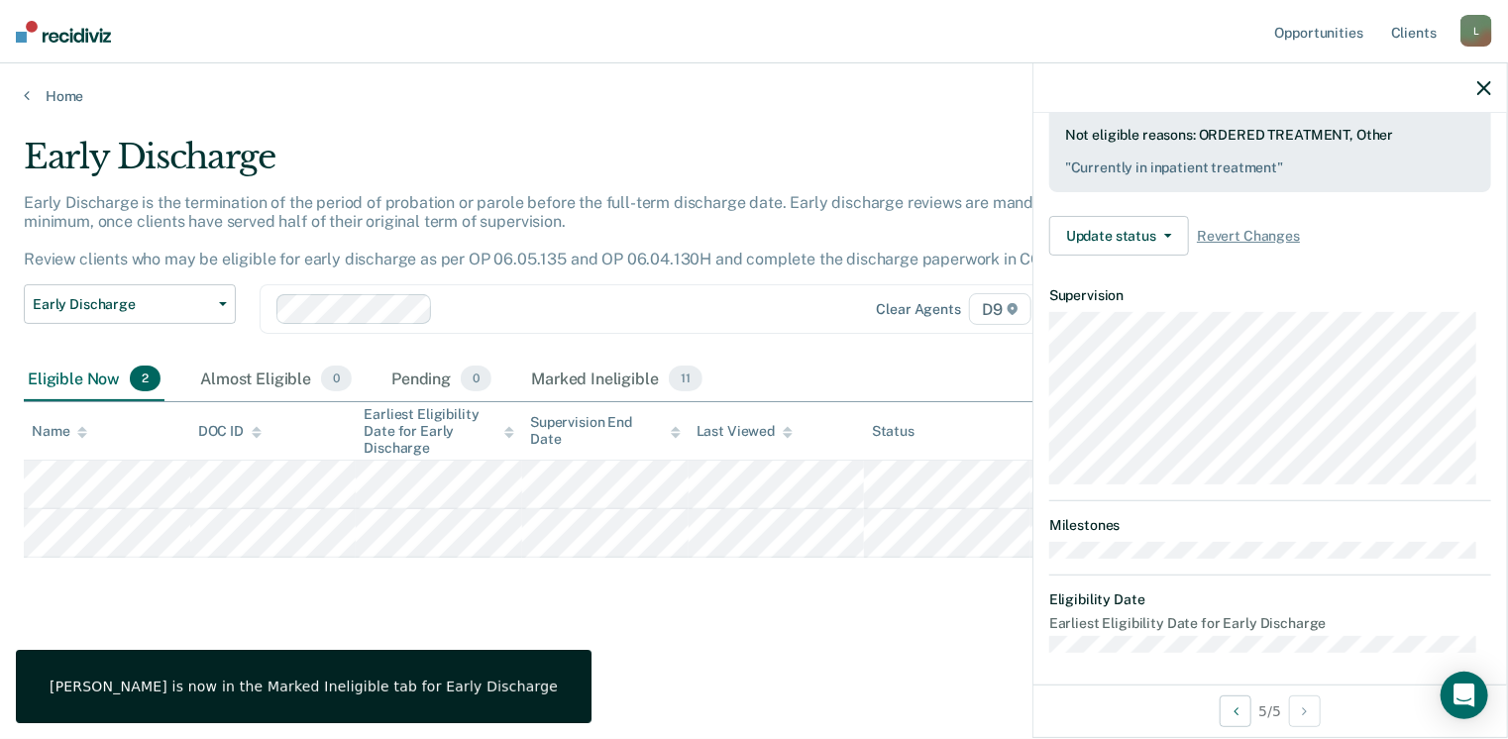
scroll to position [366, 0]
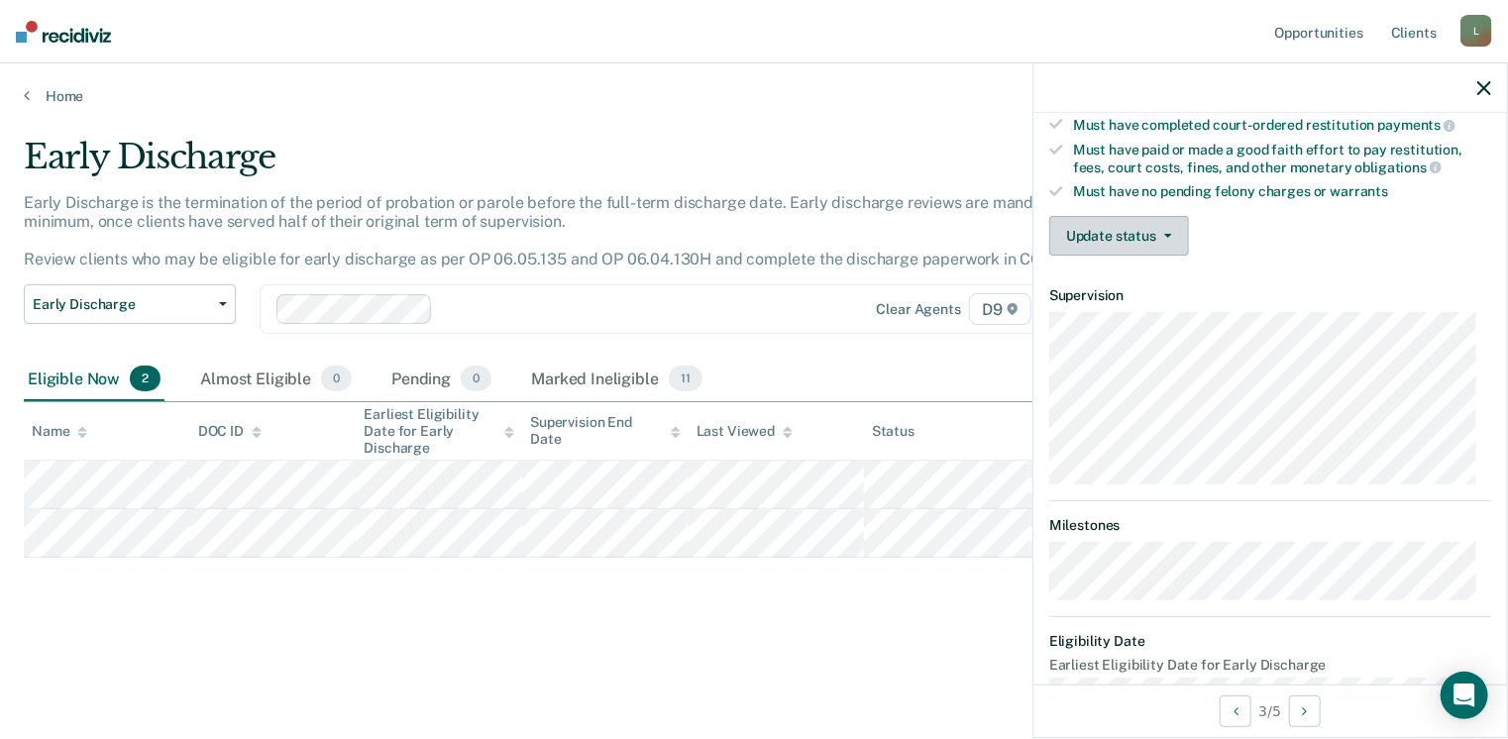
click at [1148, 228] on button "Update status" at bounding box center [1119, 236] width 140 height 40
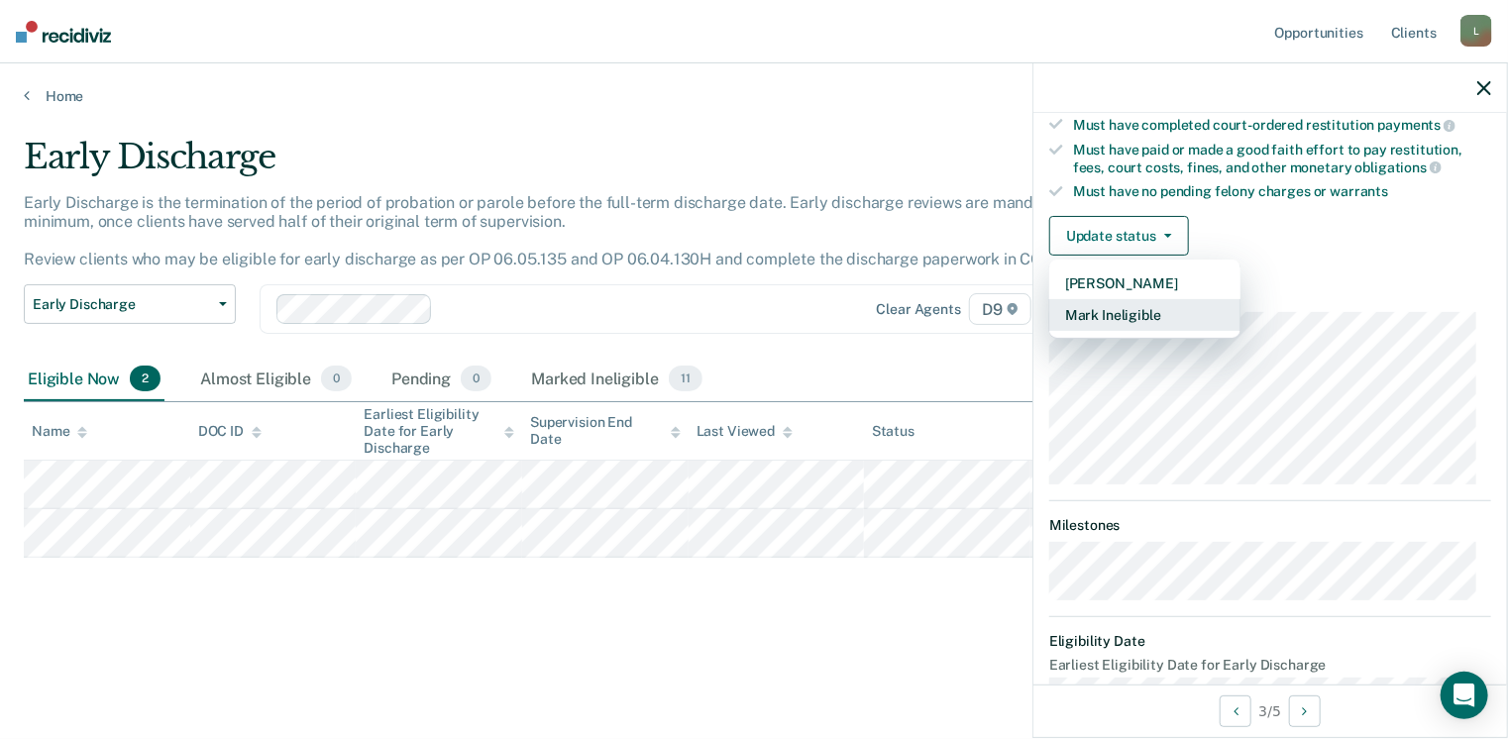
click at [1099, 310] on button "Mark Ineligible" at bounding box center [1144, 315] width 191 height 32
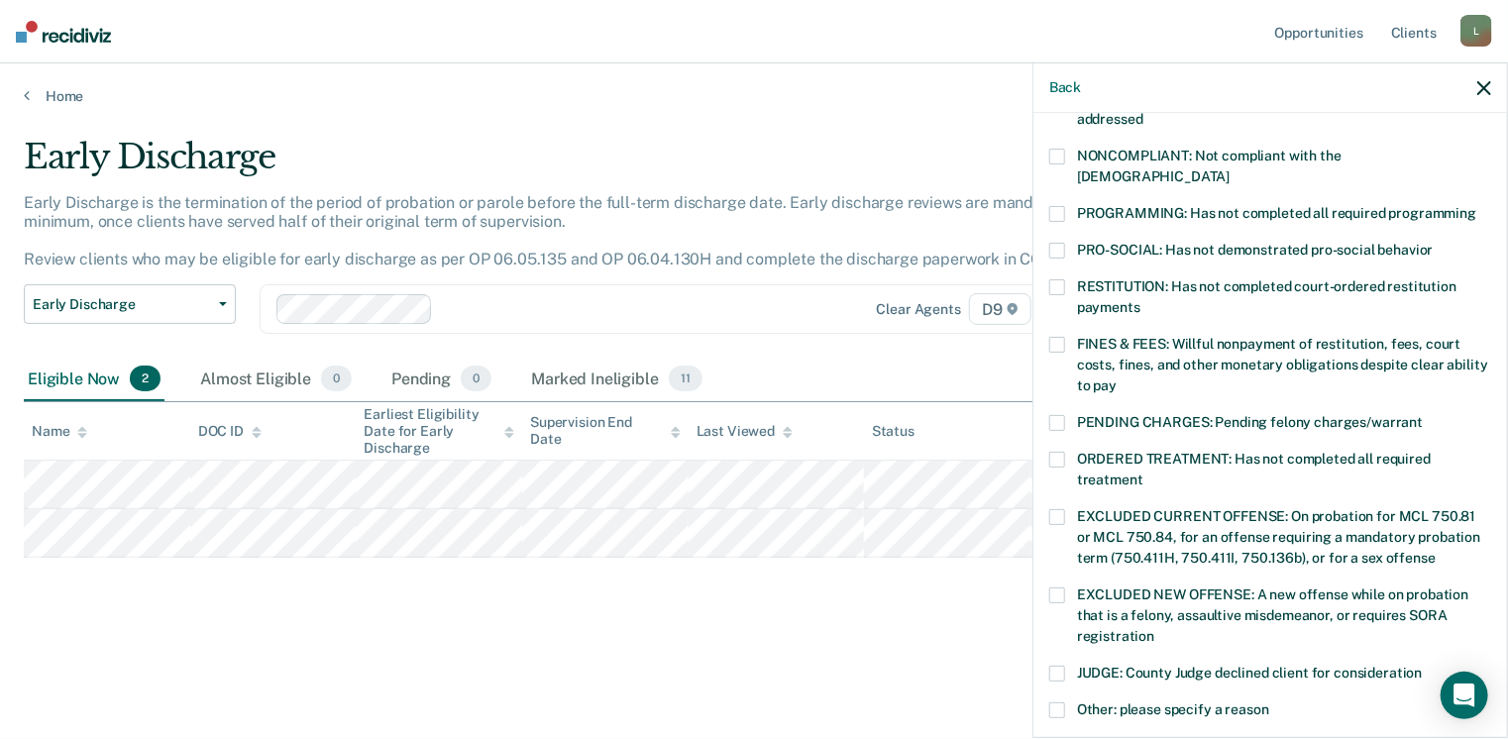
click at [1062, 279] on span at bounding box center [1057, 287] width 16 height 16
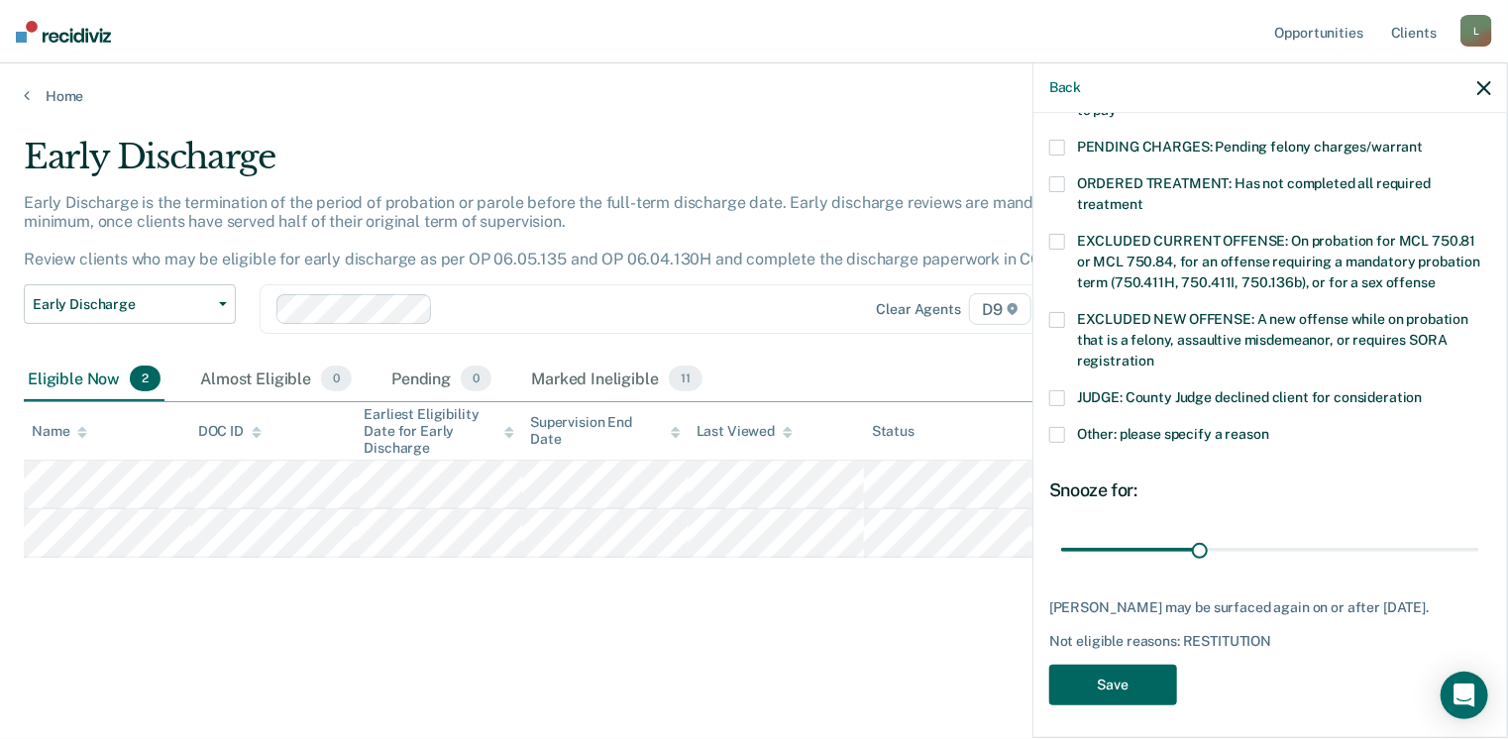
click at [1119, 676] on button "Save" at bounding box center [1113, 685] width 128 height 41
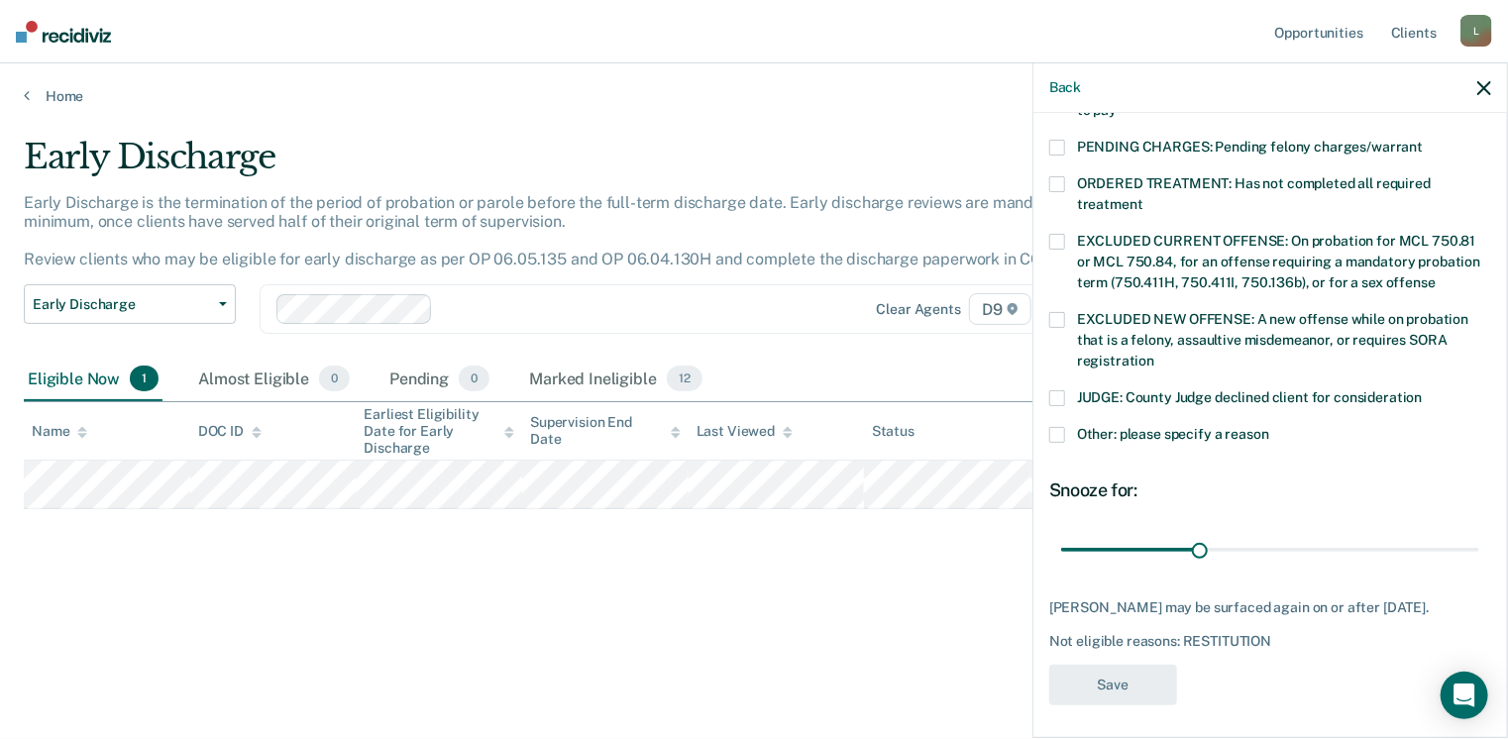
scroll to position [554, 0]
